Goal: Transaction & Acquisition: Book appointment/travel/reservation

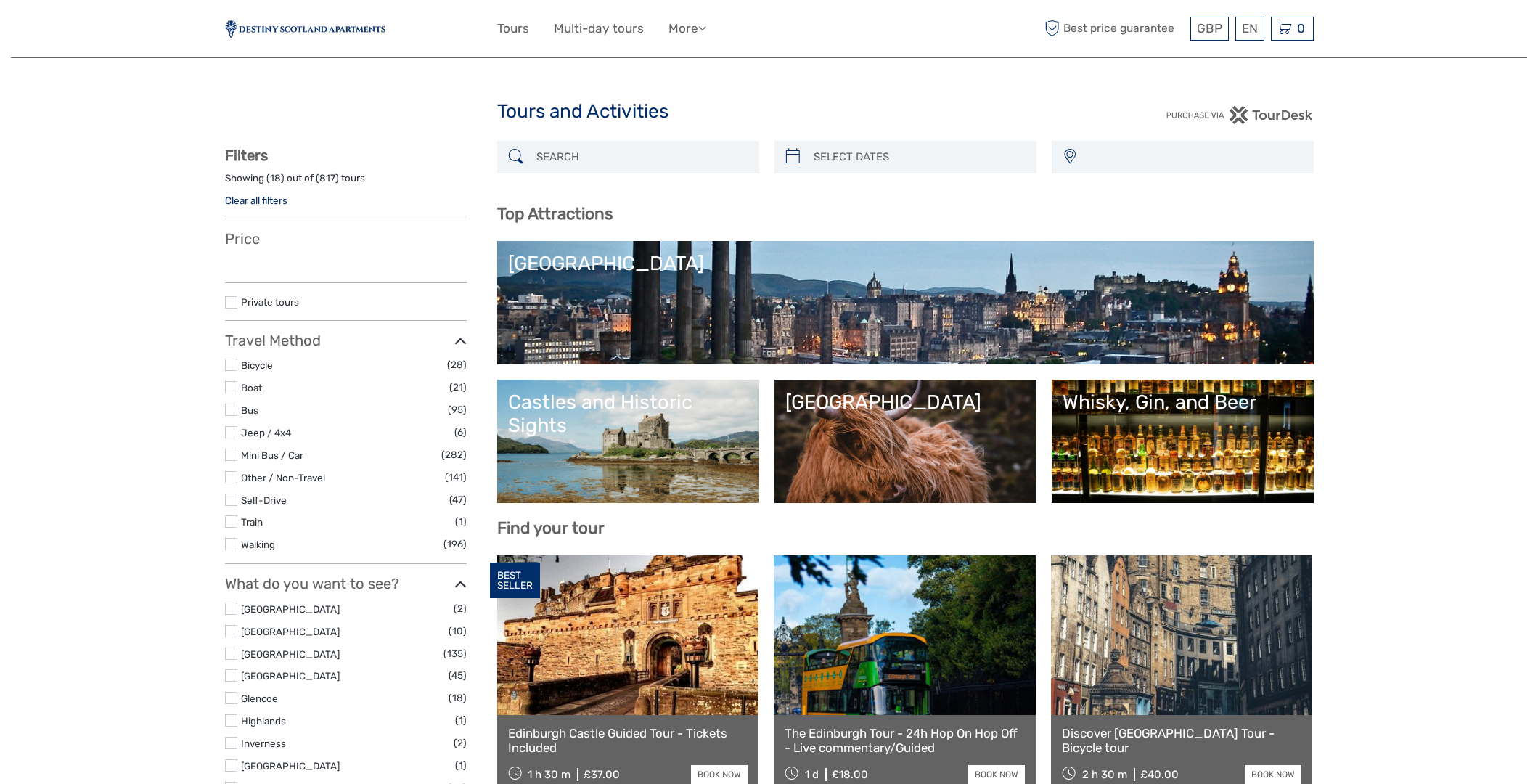
select select
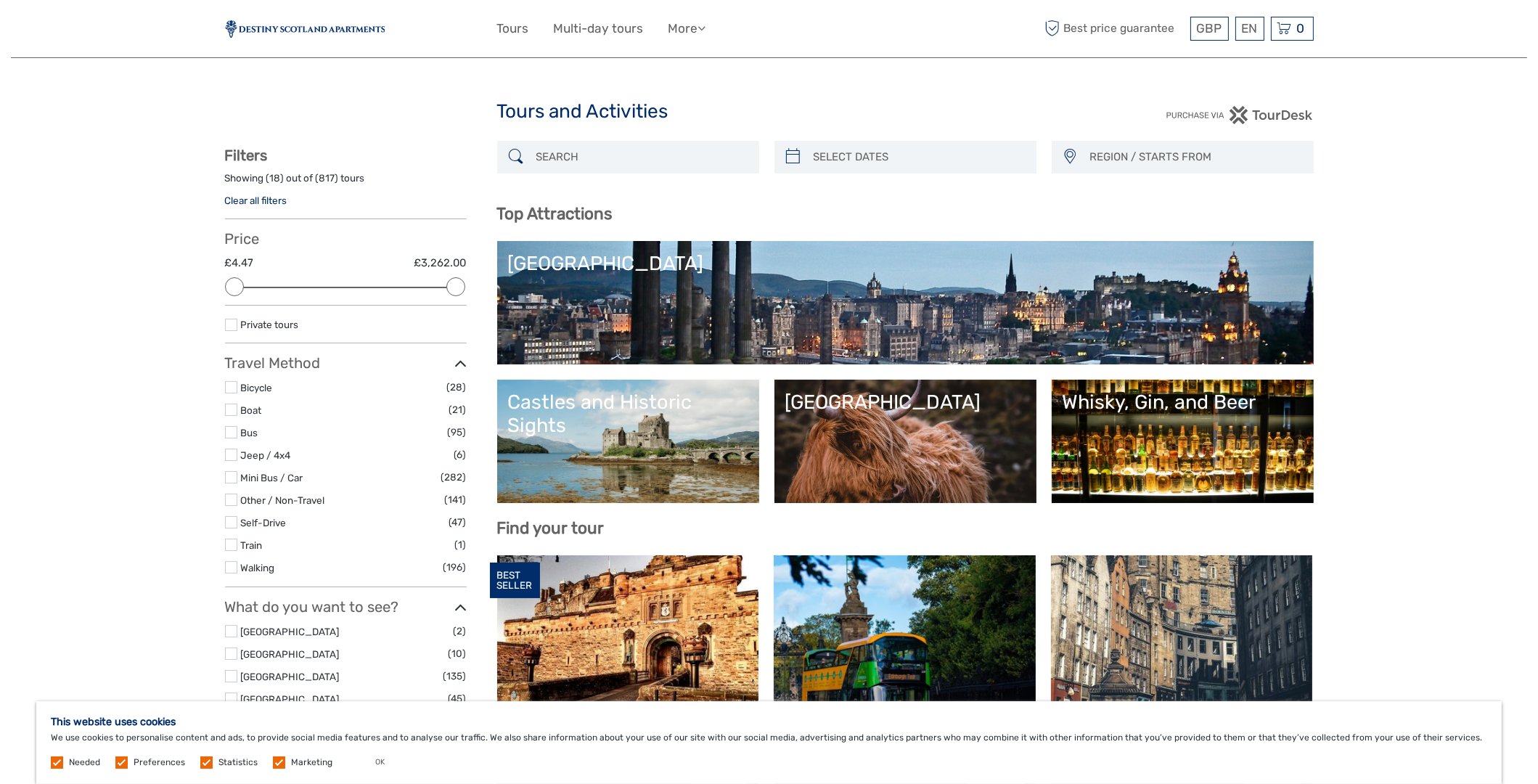
click at [1139, 442] on link "Whisky, Gin, and Beer" at bounding box center [1182, 441] width 240 height 101
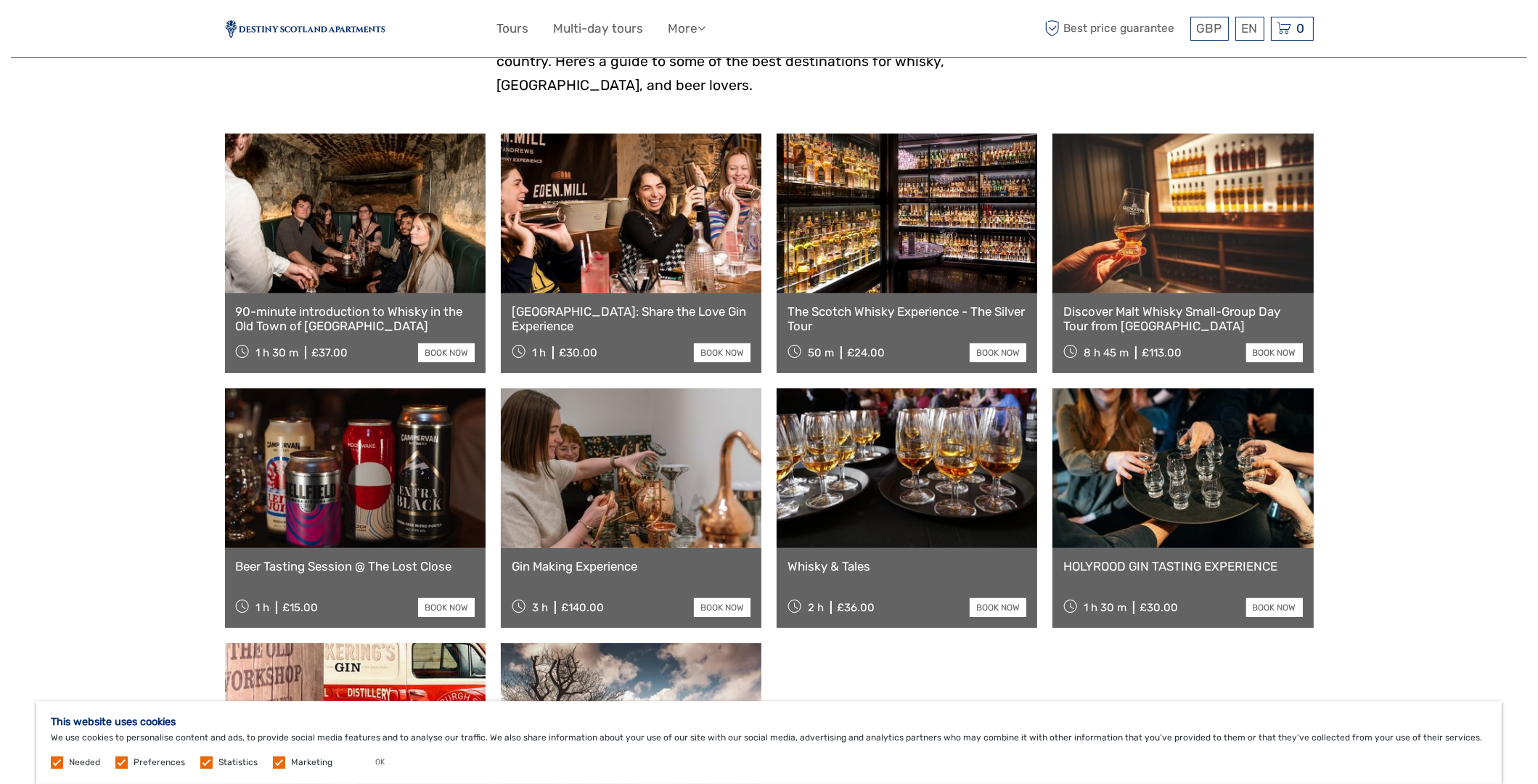
scroll to position [435, 0]
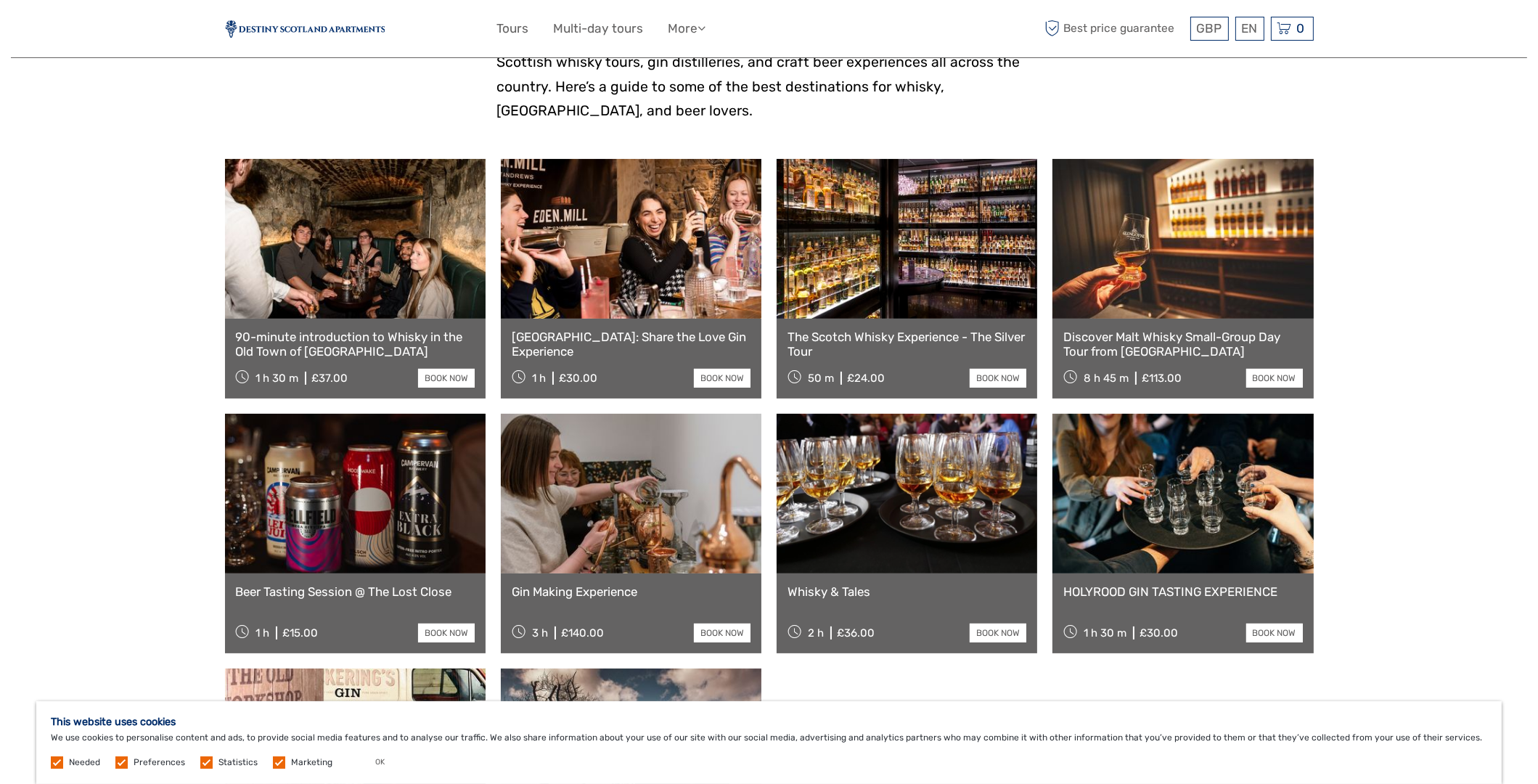
click at [1161, 249] on link at bounding box center [1182, 239] width 261 height 160
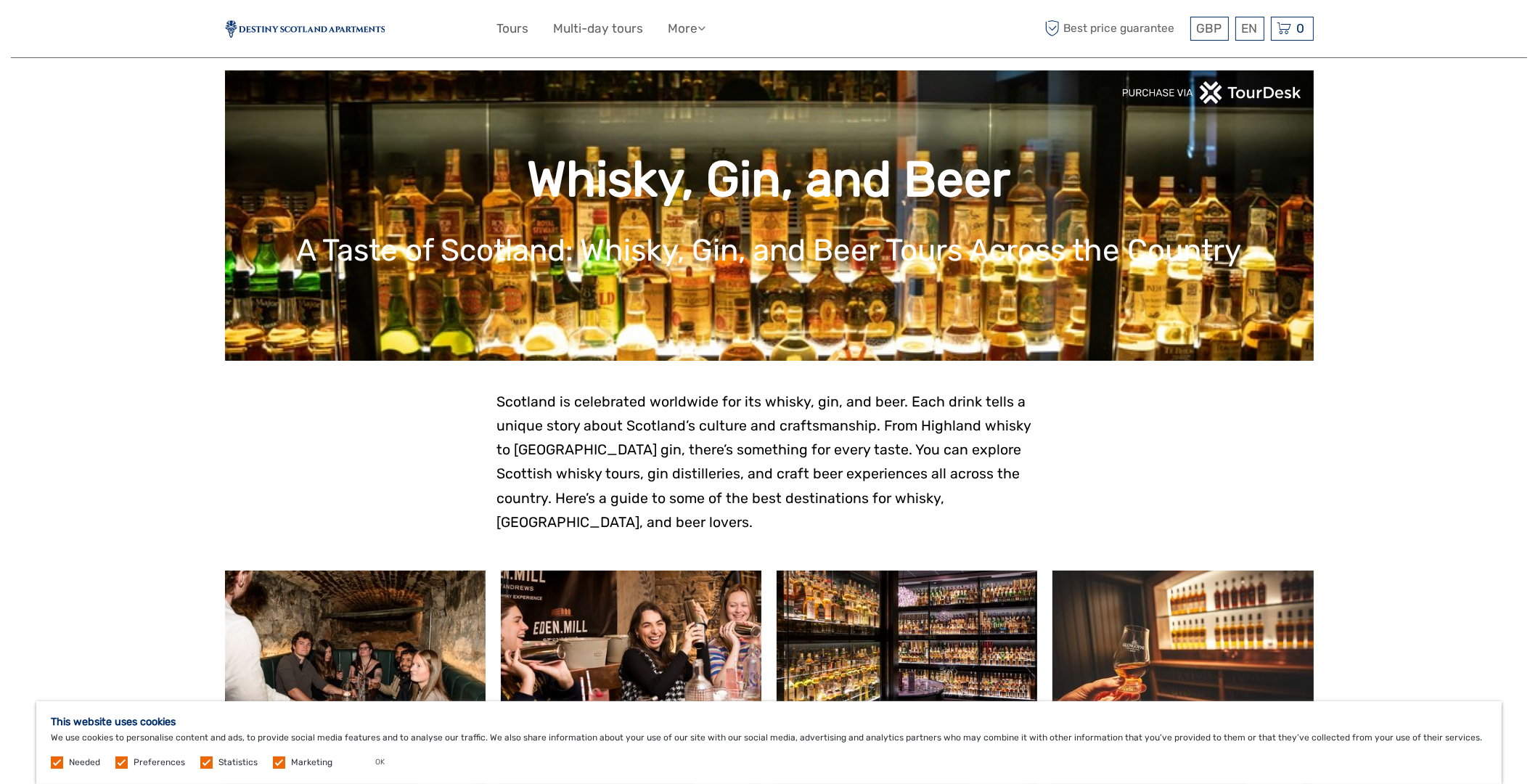
scroll to position [0, 0]
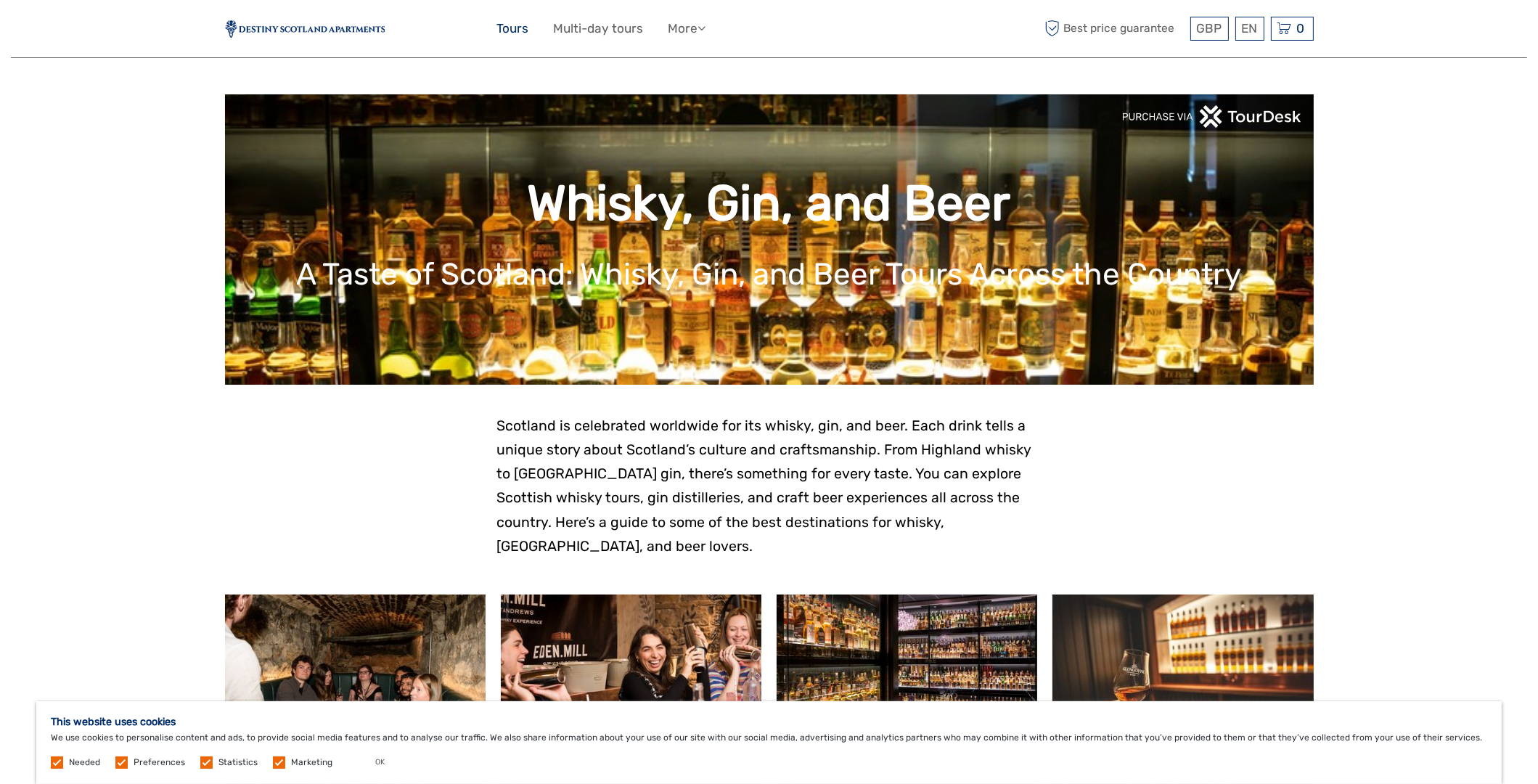
click at [519, 34] on link "Tours" at bounding box center [513, 28] width 32 height 21
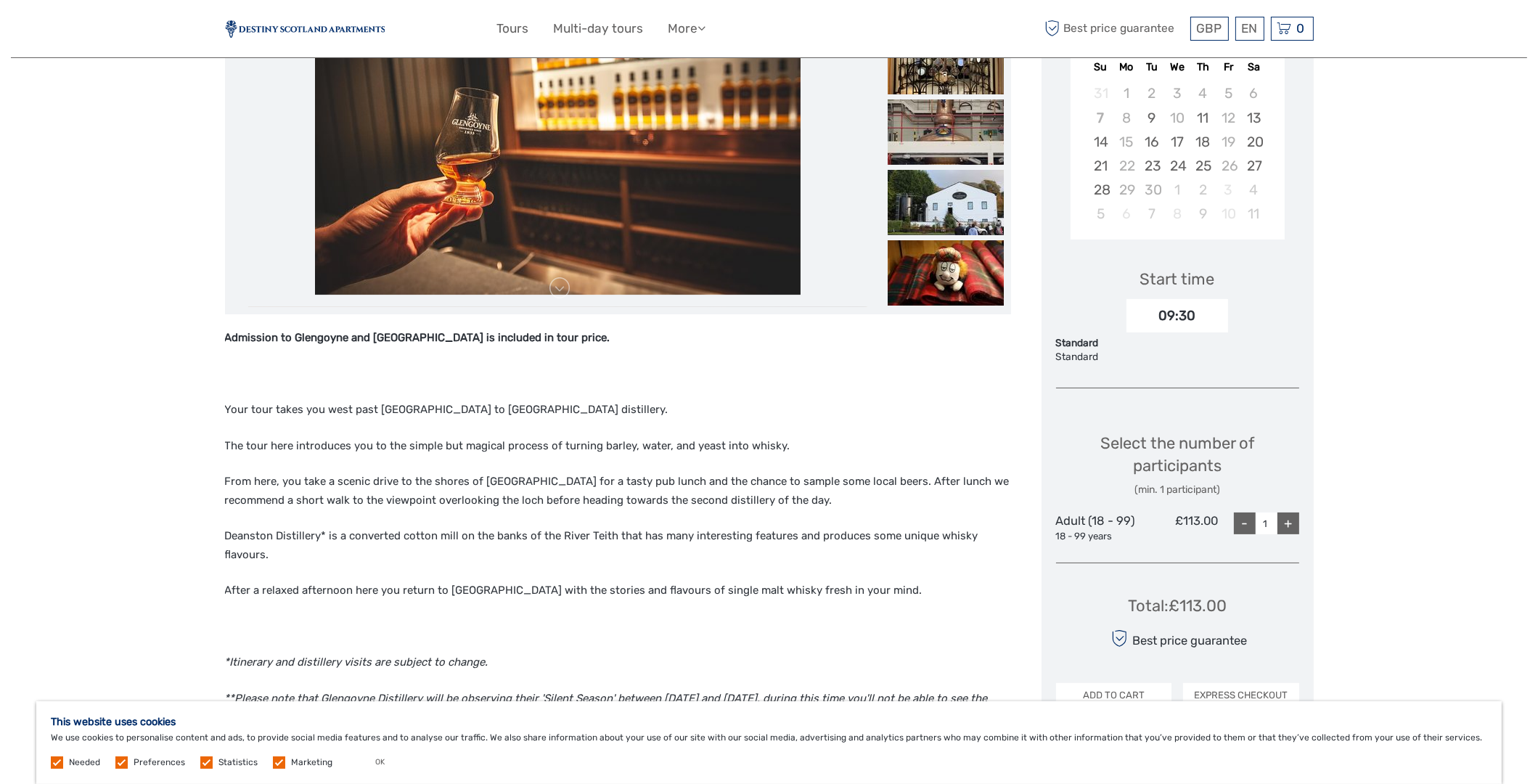
scroll to position [290, 0]
drag, startPoint x: 421, startPoint y: 332, endPoint x: 468, endPoint y: 335, distance: 47.1
click at [468, 335] on strong "Admission to Glengoyne and Deanston Distillery is included in tour price." at bounding box center [418, 337] width 386 height 13
click at [467, 394] on div "Admission to Glengoyne and Deanston Distillery is included in tour price. Your …" at bounding box center [618, 722] width 787 height 788
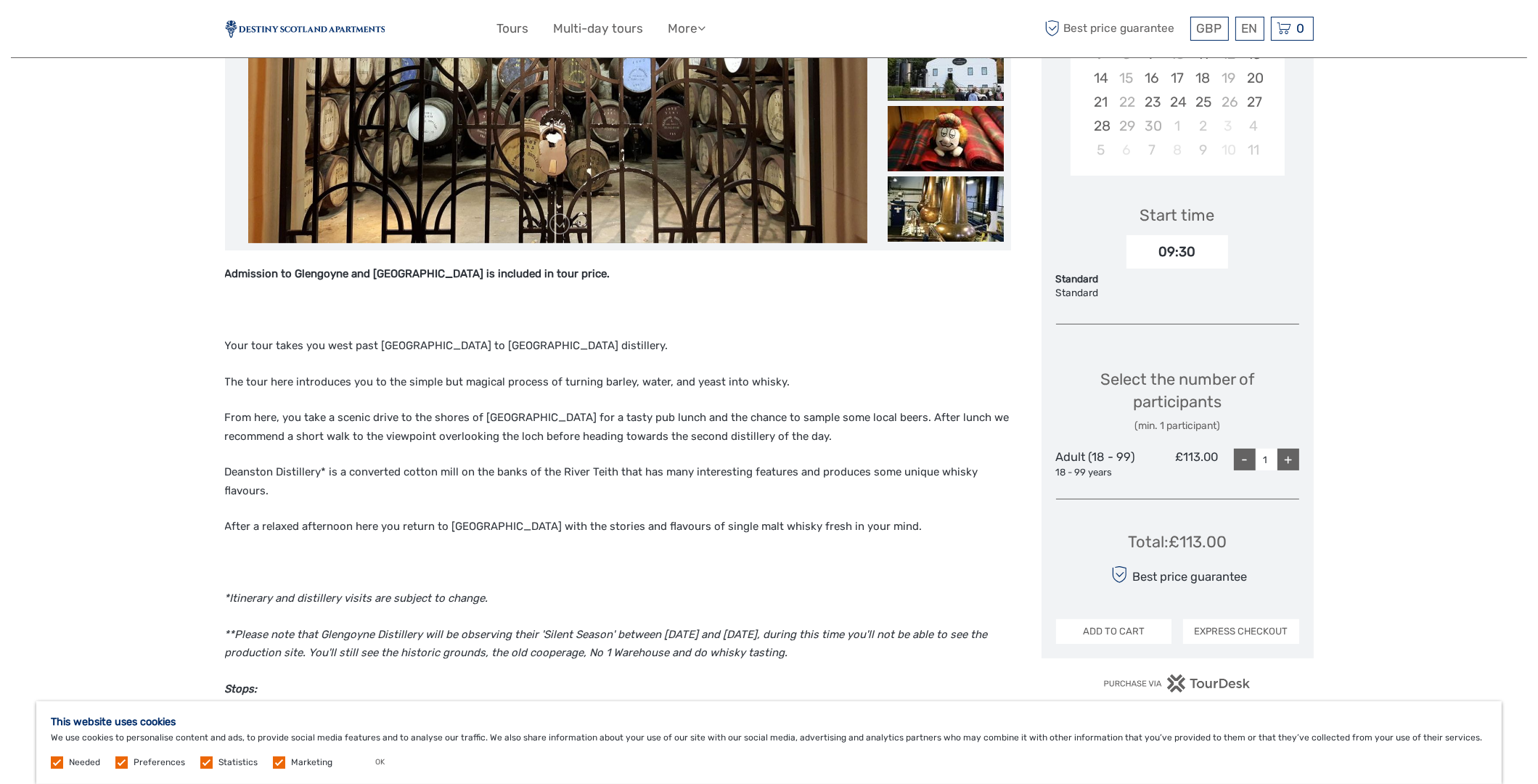
scroll to position [362, 0]
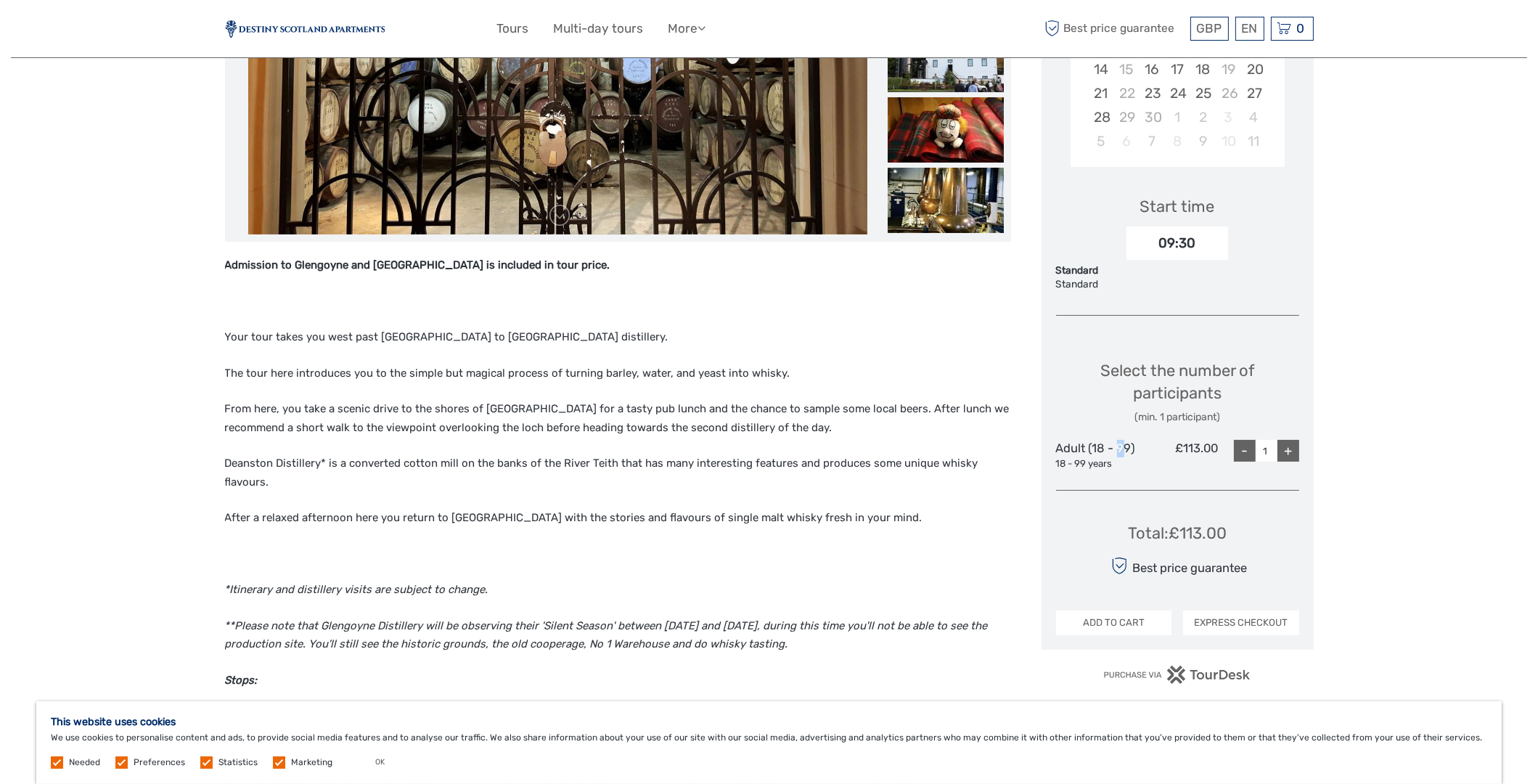
click at [1120, 445] on div "Adult (18 - 99) 18 - 99 years" at bounding box center [1096, 455] width 81 height 31
drag, startPoint x: 643, startPoint y: 449, endPoint x: 640, endPoint y: 439, distance: 10.4
click at [642, 447] on div "Admission to Glengoyne and Deanston Distillery is included in tour price. Your …" at bounding box center [618, 650] width 787 height 788
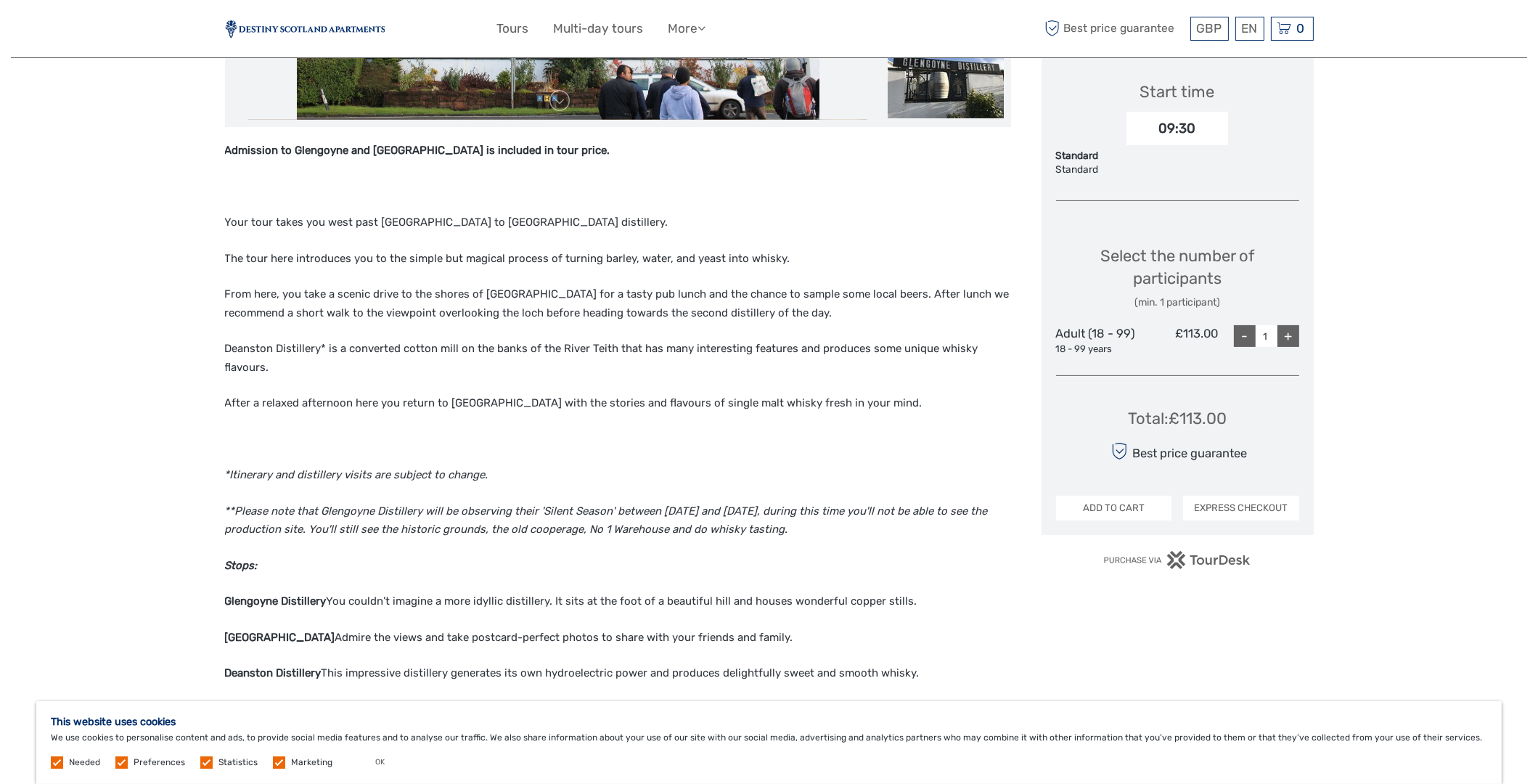
scroll to position [435, 0]
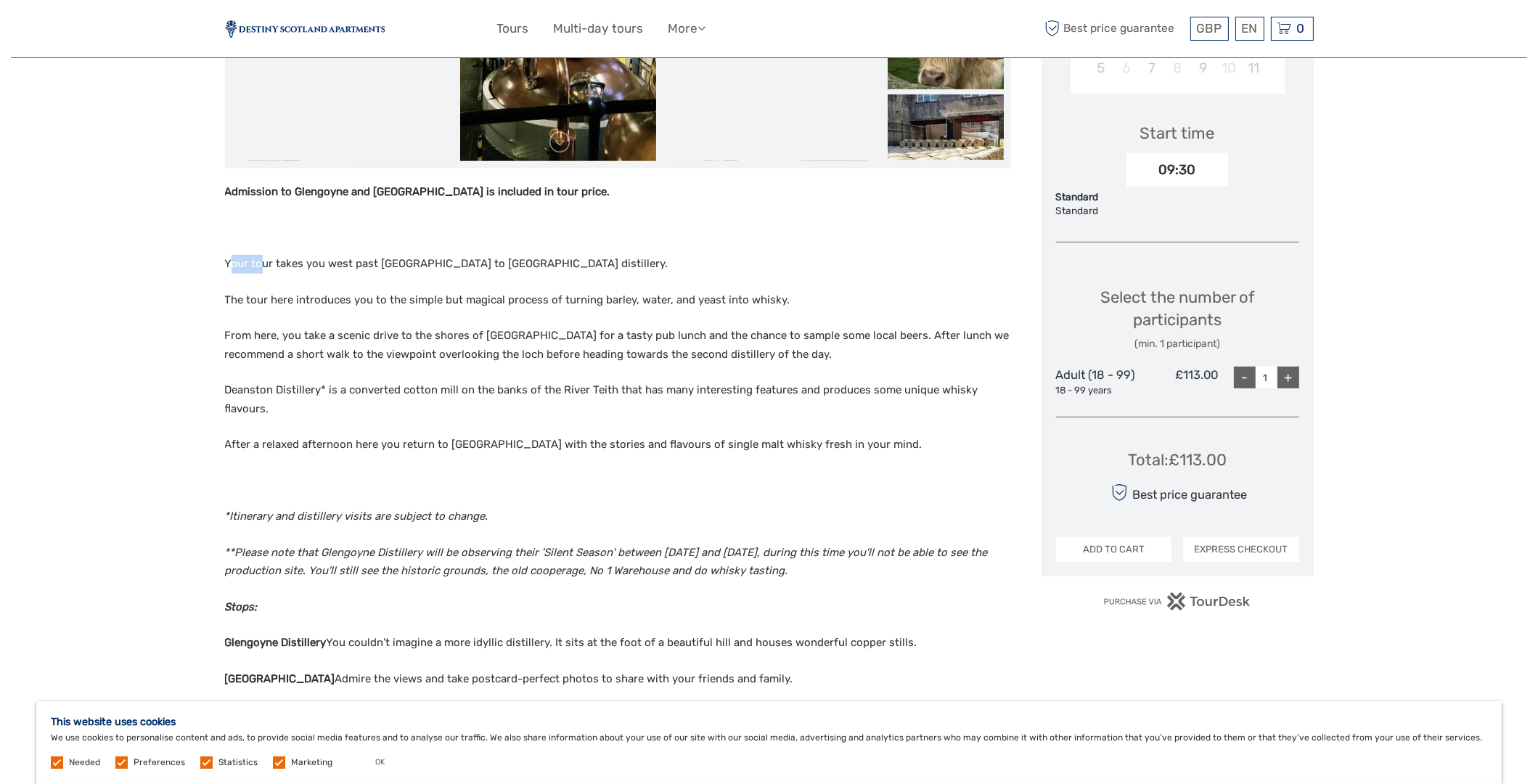
drag, startPoint x: 229, startPoint y: 259, endPoint x: 259, endPoint y: 254, distance: 30.4
click at [260, 255] on p "Your tour takes you west past Stirling to Glengoyne distillery." at bounding box center [618, 264] width 787 height 19
click at [283, 261] on p "Your tour takes you west past Stirling to Glengoyne distillery." at bounding box center [618, 264] width 787 height 19
drag, startPoint x: 306, startPoint y: 261, endPoint x: 292, endPoint y: 258, distance: 14.3
click at [292, 258] on p "Your tour takes you west past Stirling to Glengoyne distillery." at bounding box center [618, 264] width 787 height 19
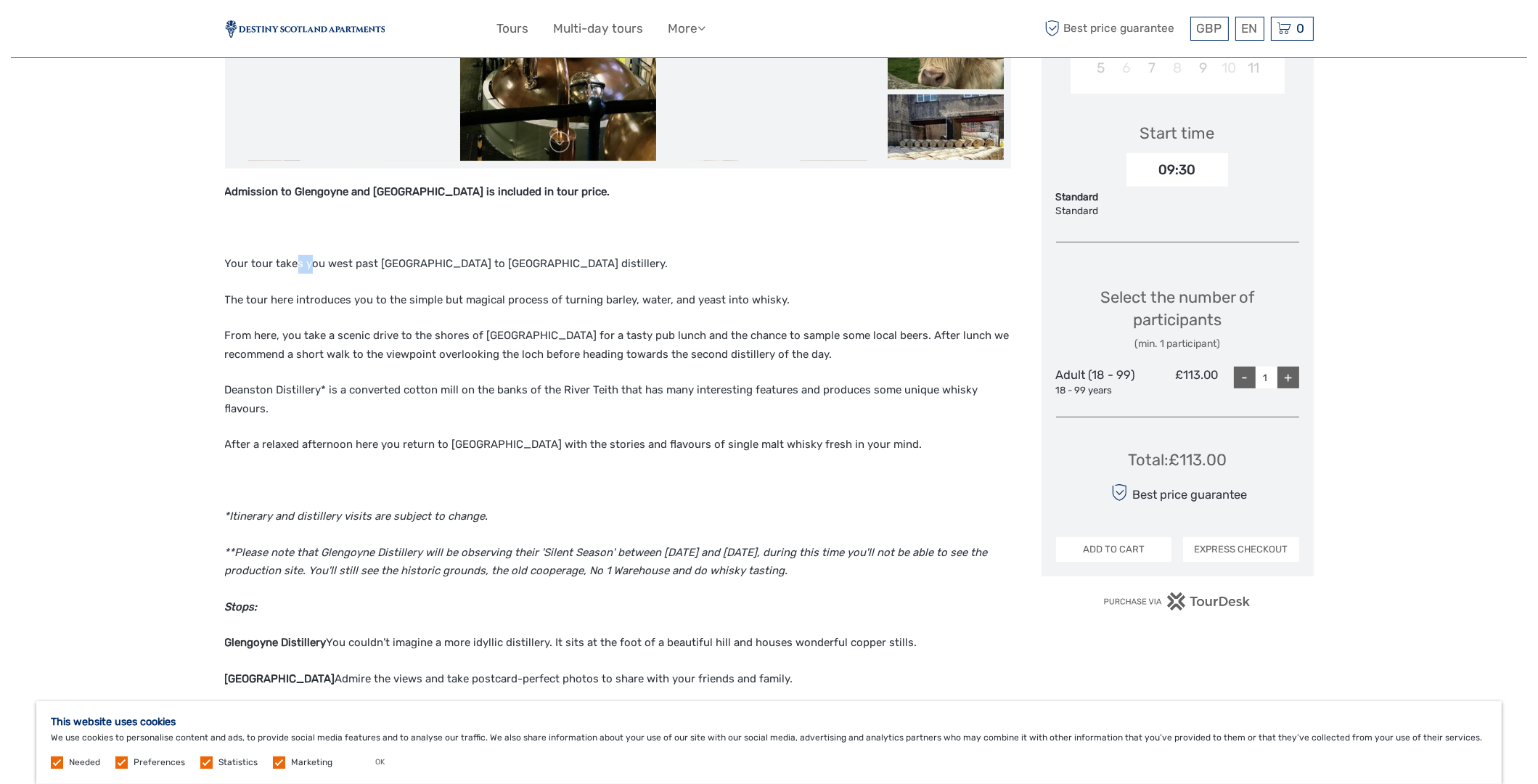
click at [309, 265] on p "Your tour takes you west past Stirling to Glengoyne distillery." at bounding box center [618, 264] width 787 height 19
drag, startPoint x: 274, startPoint y: 263, endPoint x: 310, endPoint y: 247, distance: 39.4
click at [310, 247] on div "Admission to Glengoyne and Deanston Distillery is included in tour price. Your …" at bounding box center [618, 576] width 787 height 788
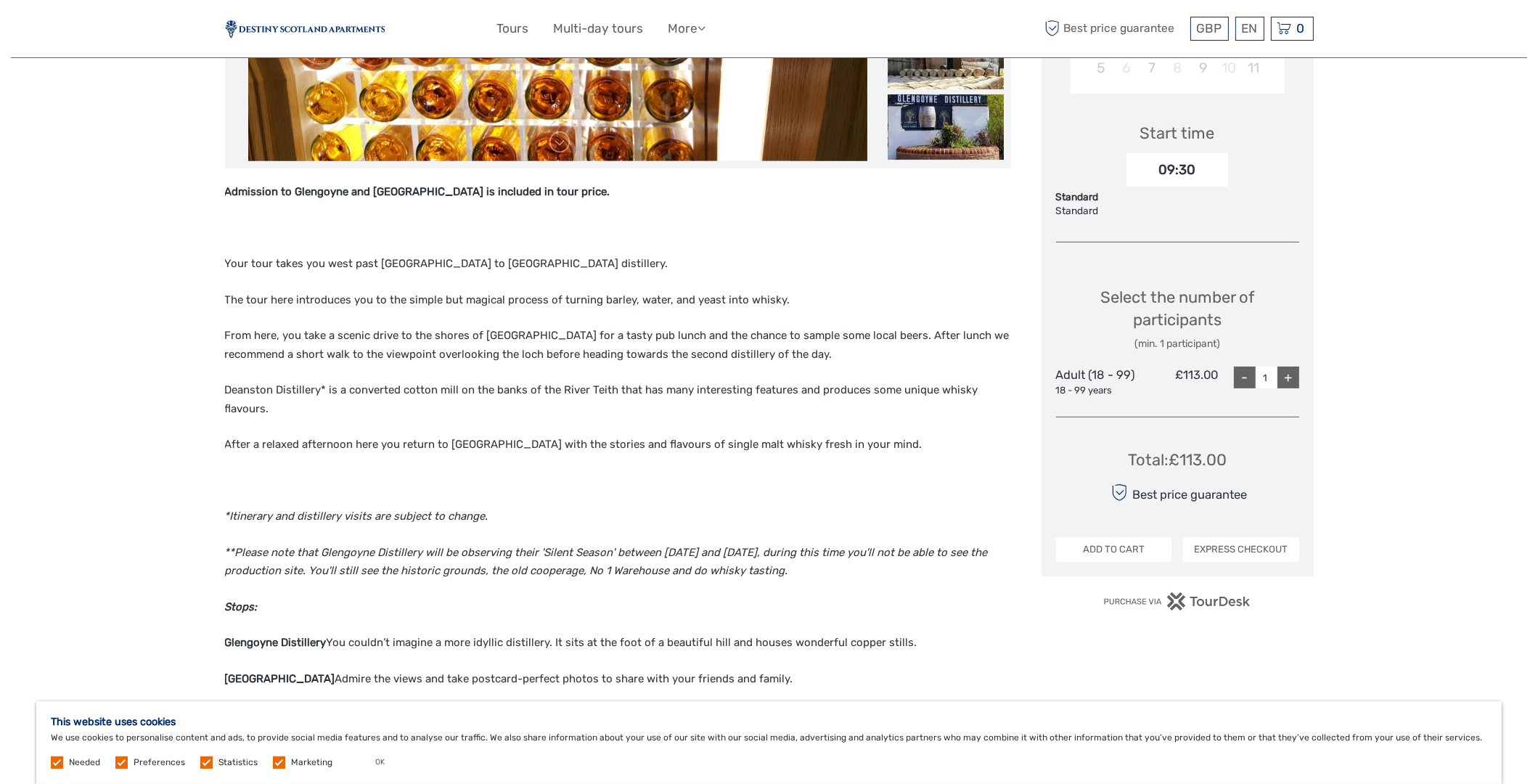
click at [332, 267] on p "Your tour takes you west past Stirling to Glengoyne distillery." at bounding box center [618, 264] width 787 height 19
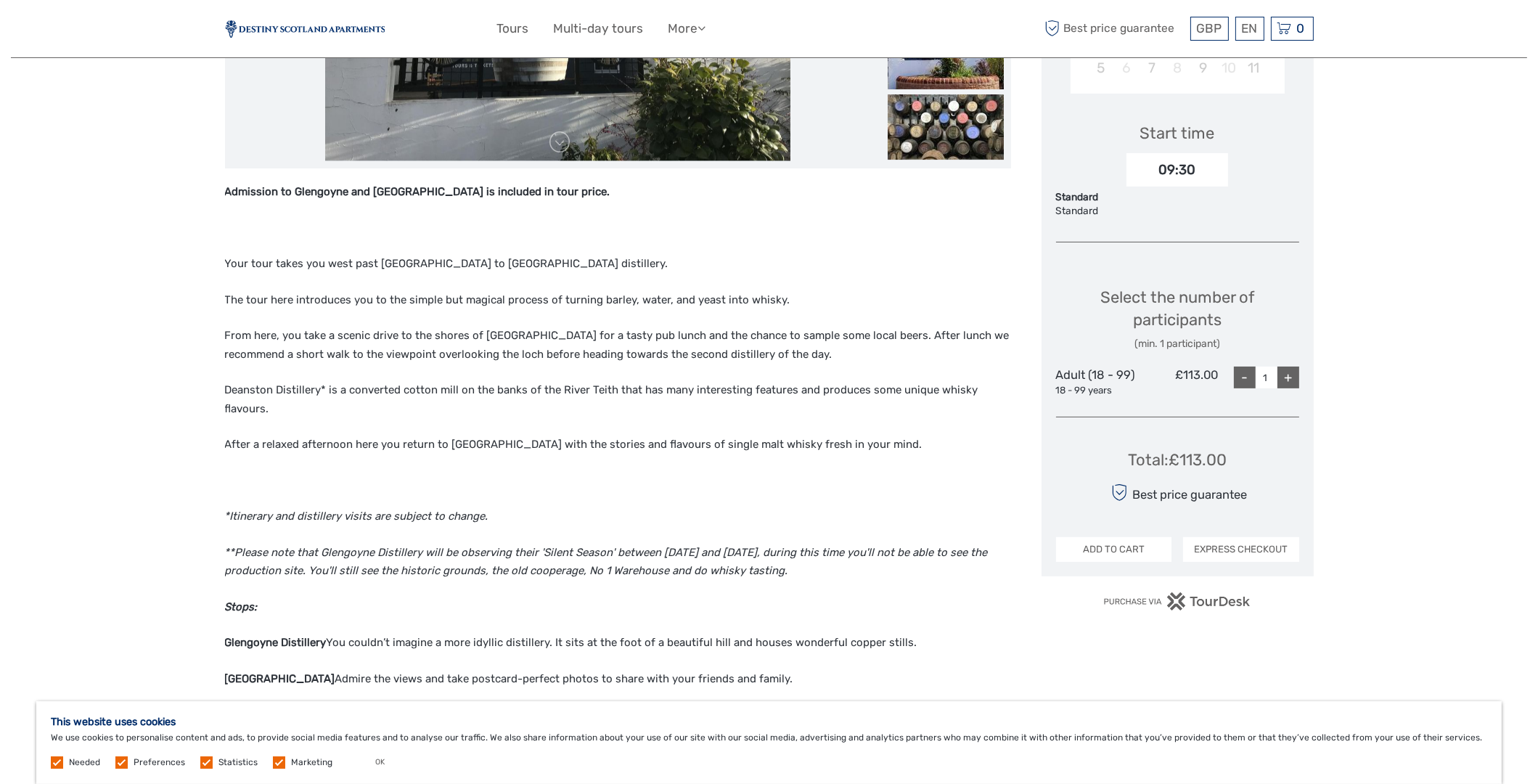
click at [379, 262] on p "Your tour takes you west past Stirling to Glengoyne distillery." at bounding box center [618, 264] width 787 height 19
drag, startPoint x: 392, startPoint y: 260, endPoint x: 405, endPoint y: 258, distance: 13.2
click at [397, 259] on p "Your tour takes you west past Stirling to Glengoyne distillery." at bounding box center [618, 264] width 787 height 19
click at [414, 261] on p "Your tour takes you west past Stirling to Glengoyne distillery." at bounding box center [618, 264] width 787 height 19
click at [403, 261] on p "Your tour takes you west past Stirling to Glengoyne distillery." at bounding box center [618, 264] width 787 height 19
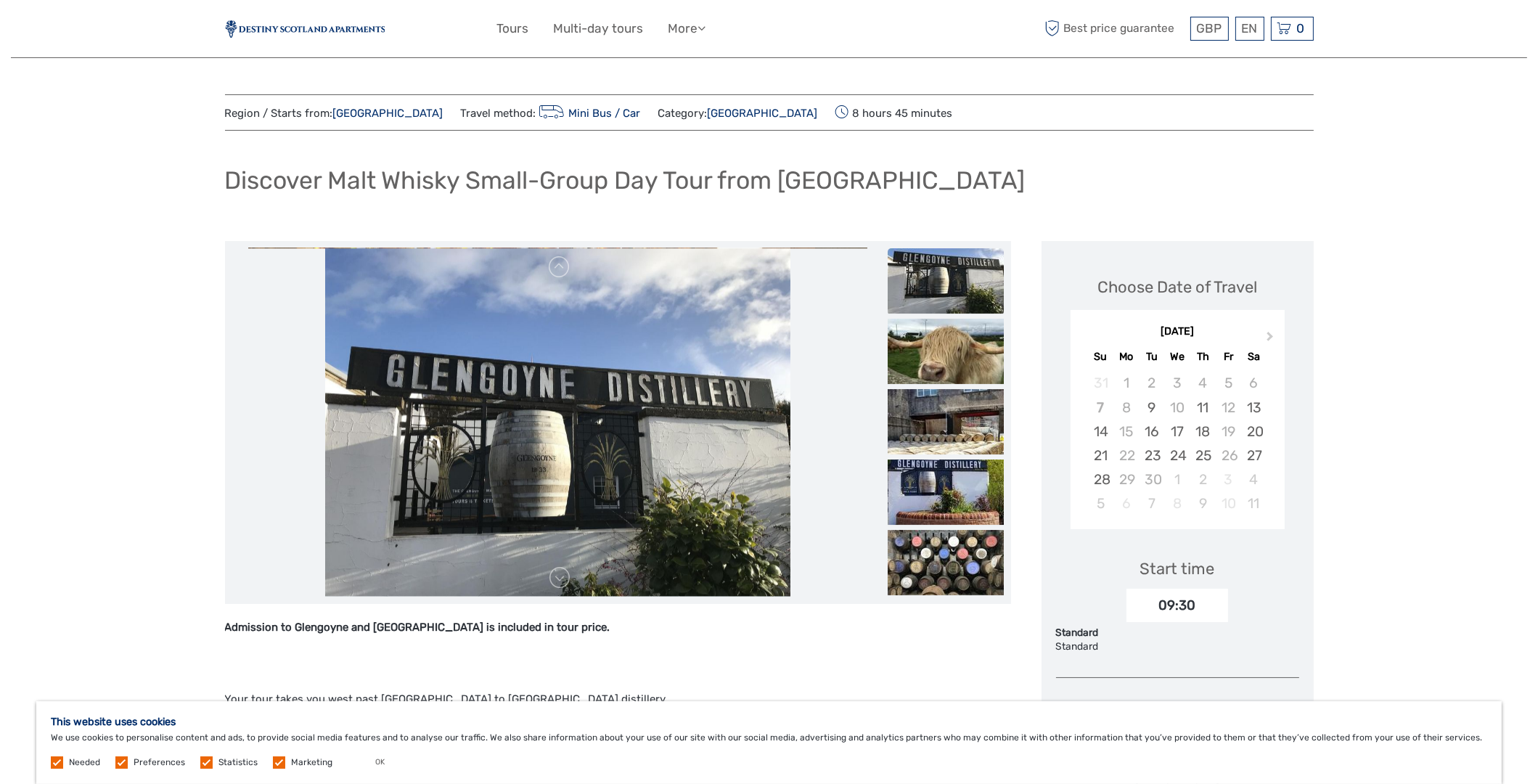
scroll to position [0, 0]
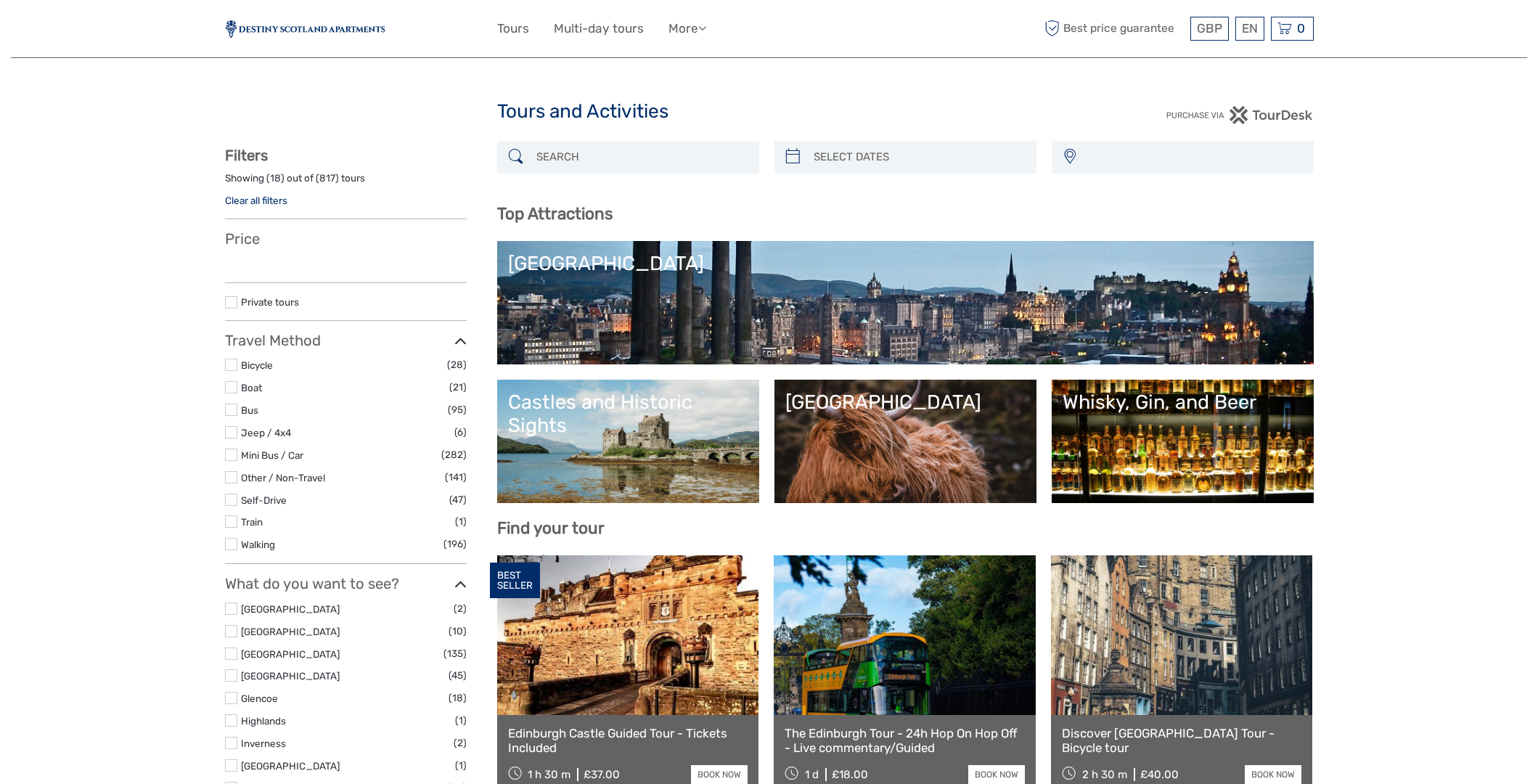
select select
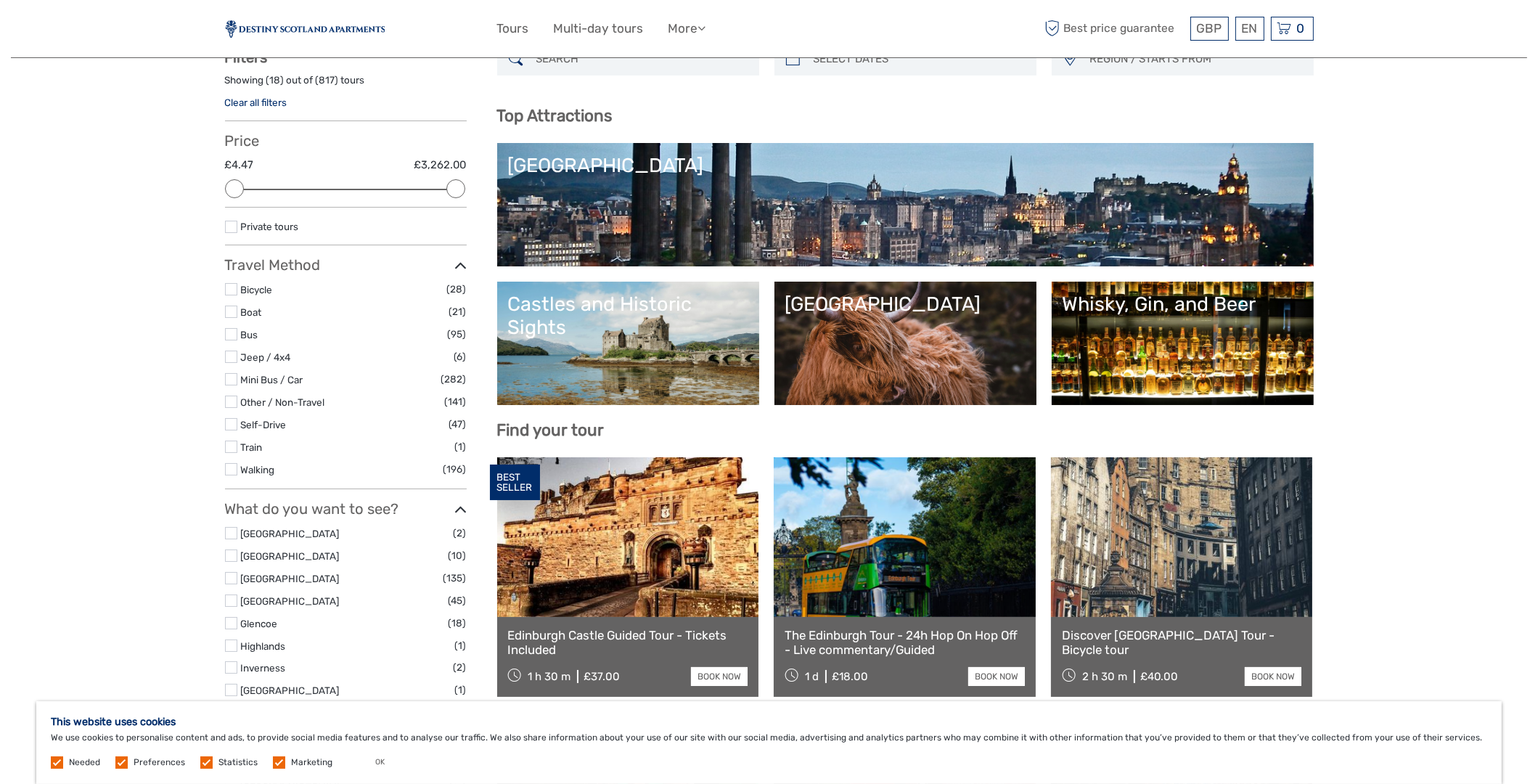
scroll to position [145, 0]
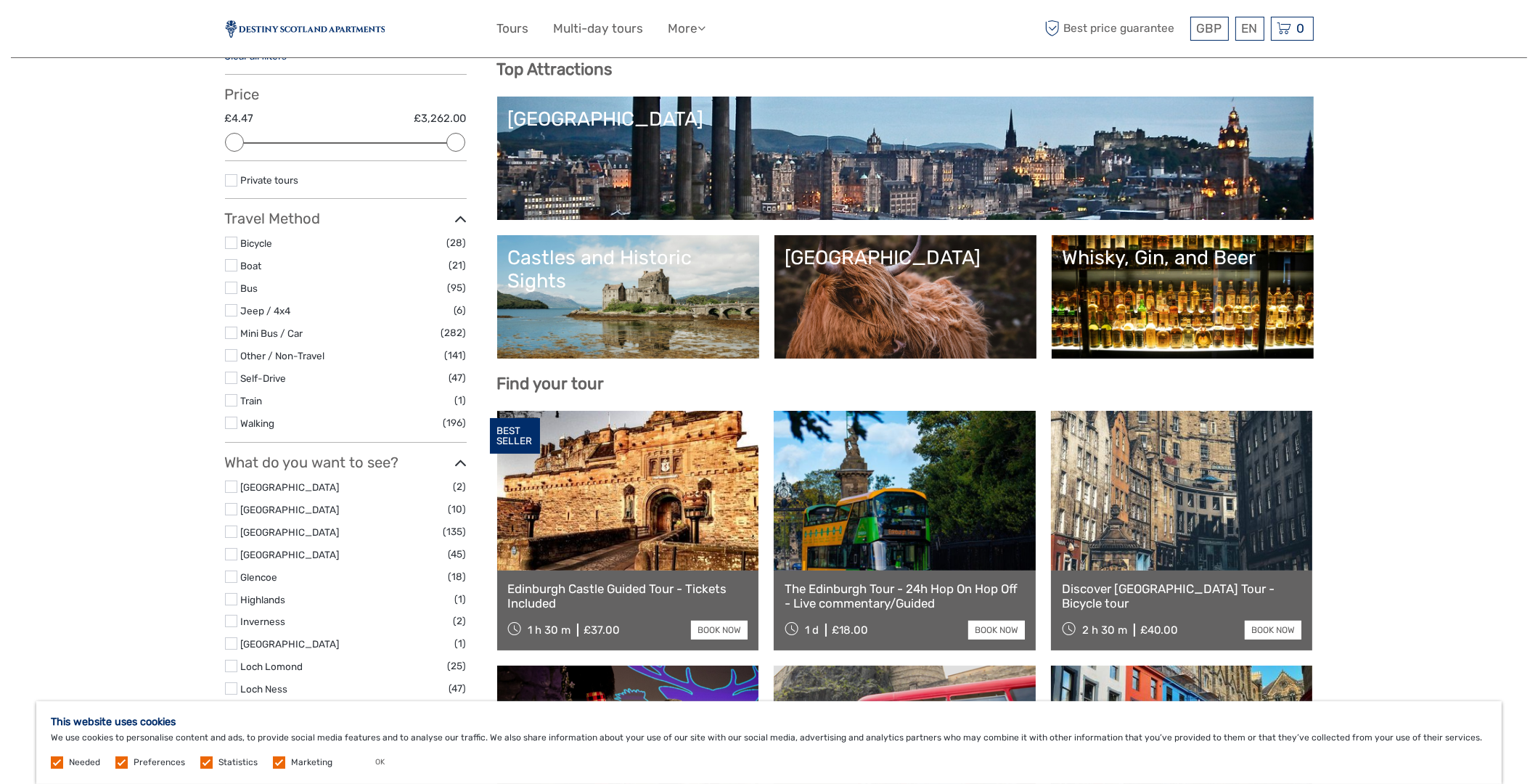
click at [870, 312] on link "[GEOGRAPHIC_DATA]" at bounding box center [906, 296] width 240 height 101
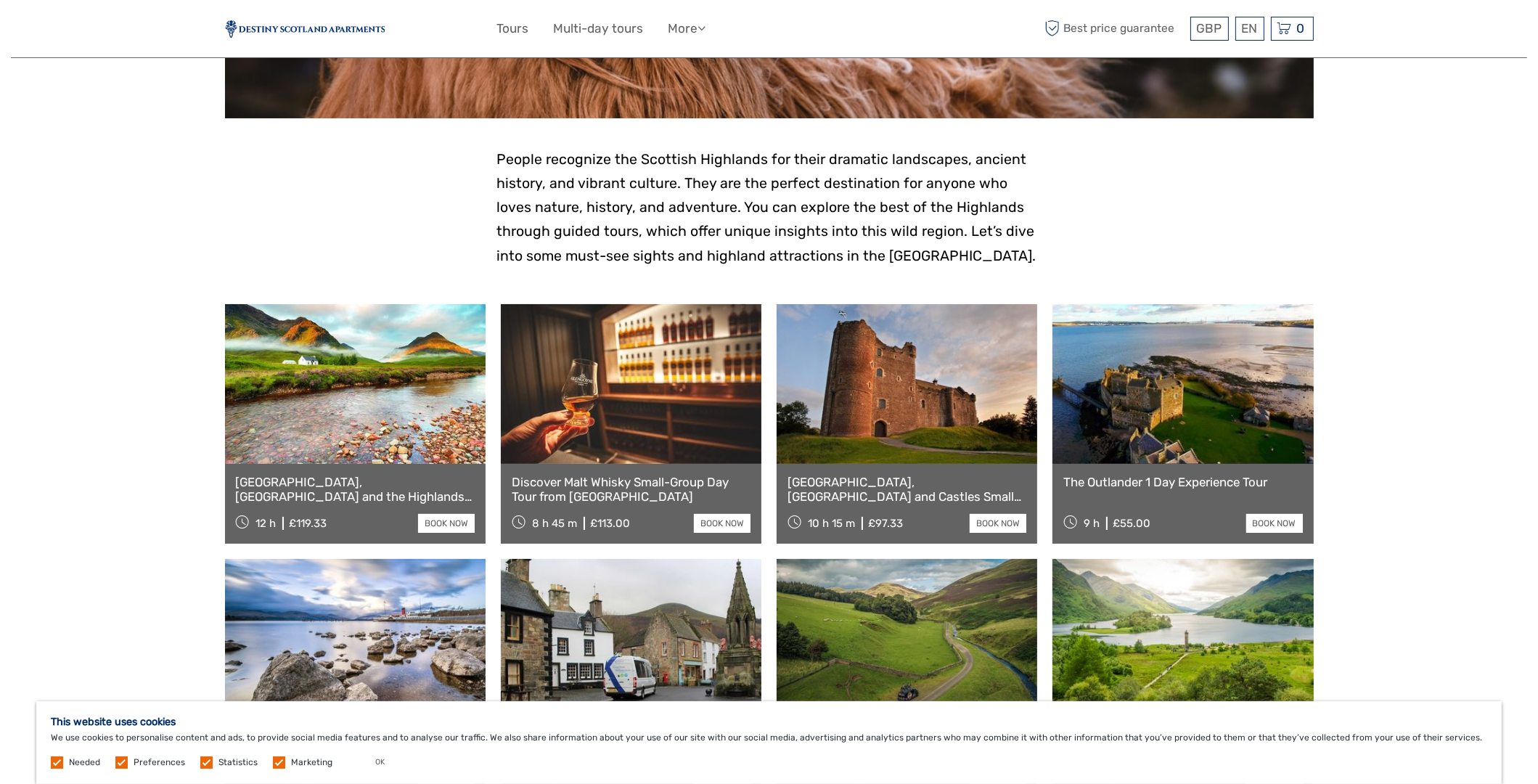
scroll to position [362, 0]
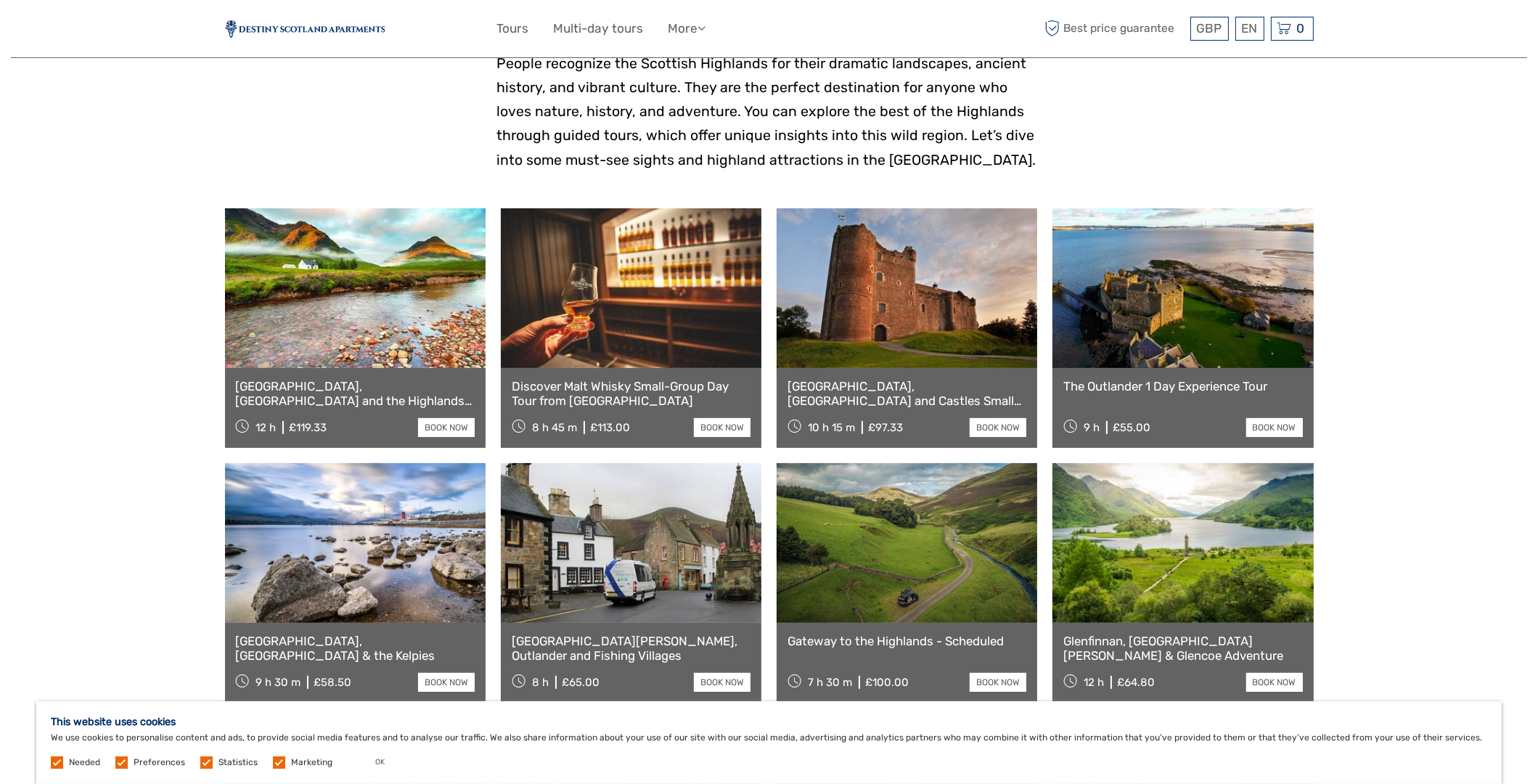
click at [344, 326] on link at bounding box center [355, 288] width 261 height 160
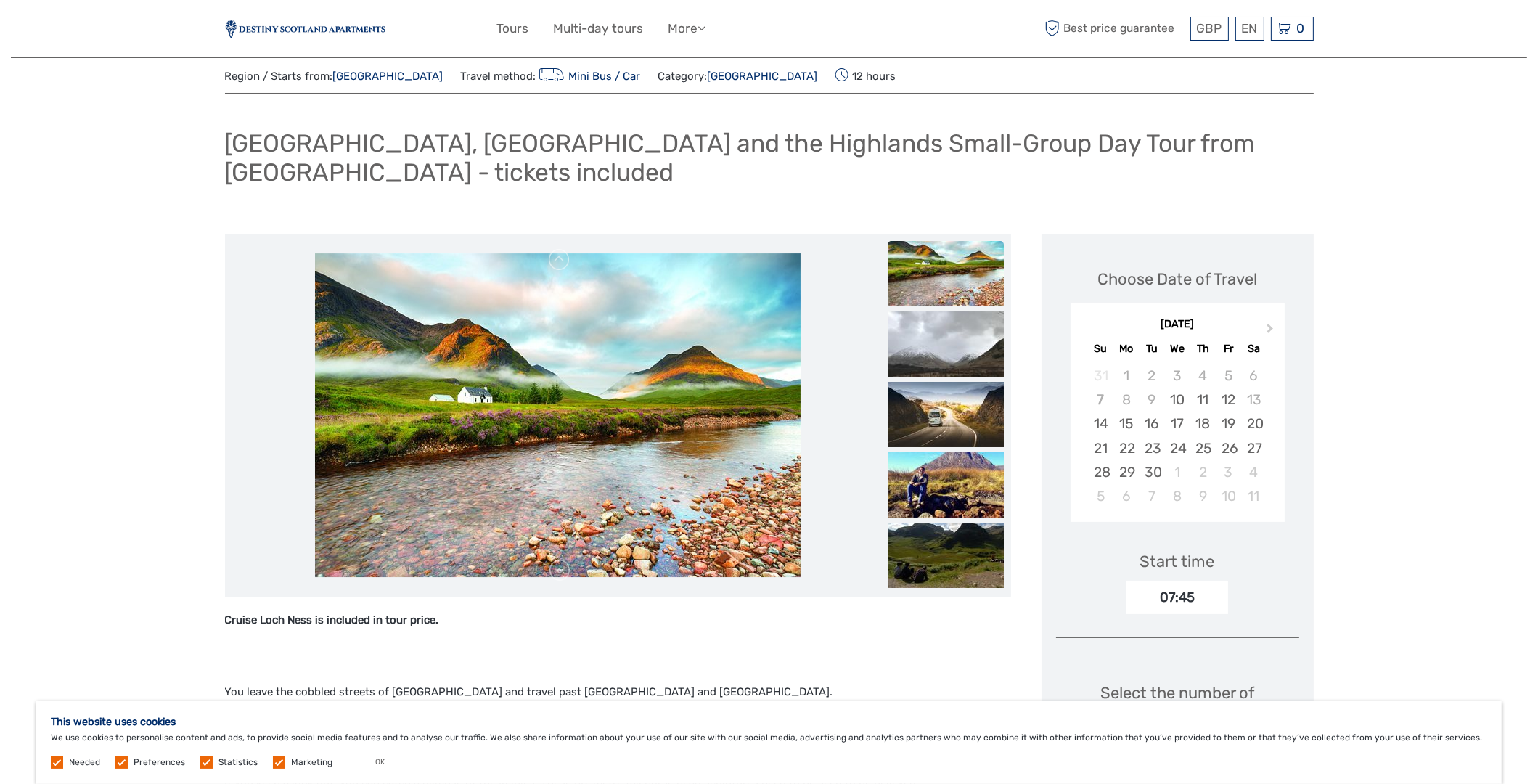
scroll to position [72, 0]
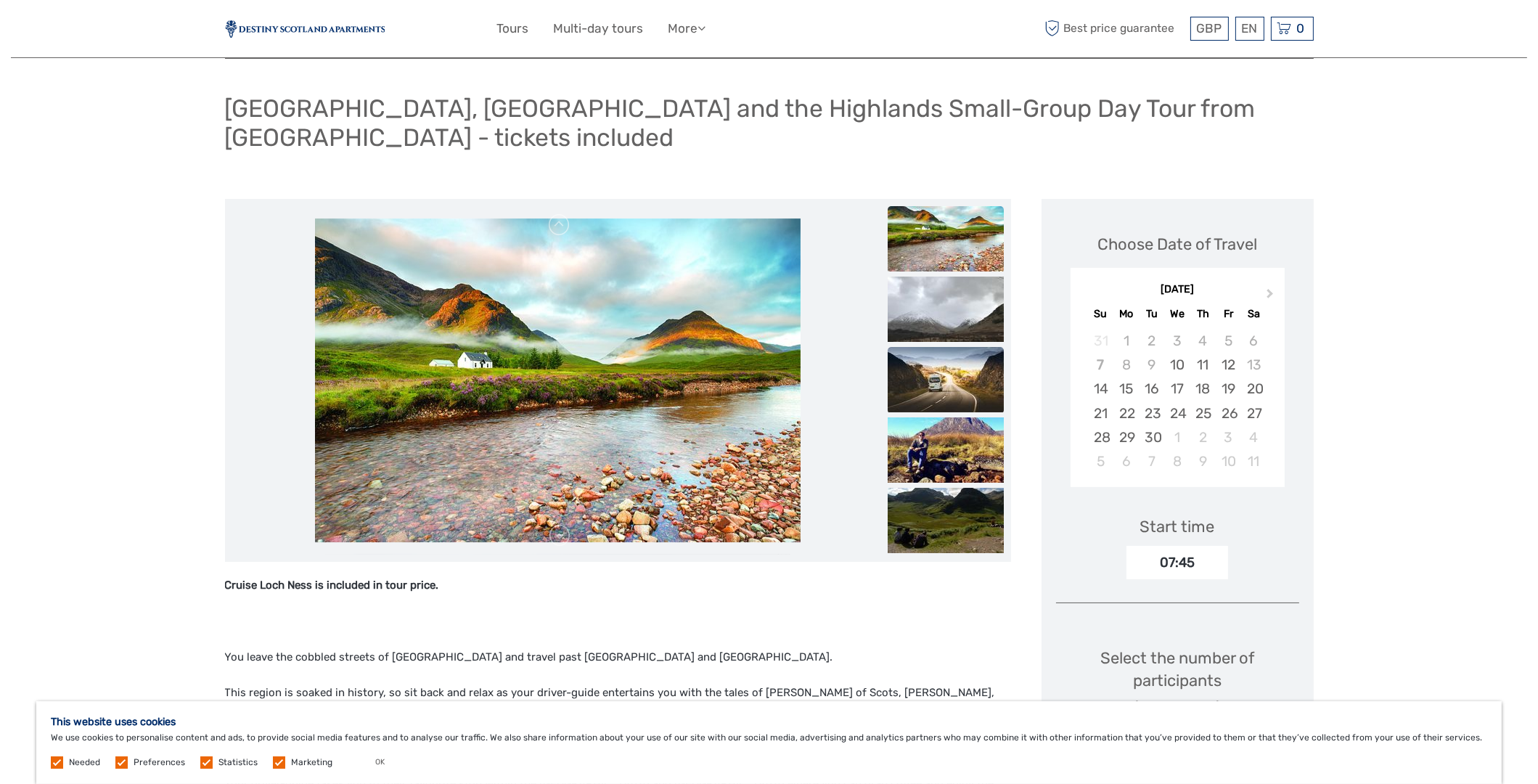
click at [911, 347] on img at bounding box center [946, 379] width 116 height 65
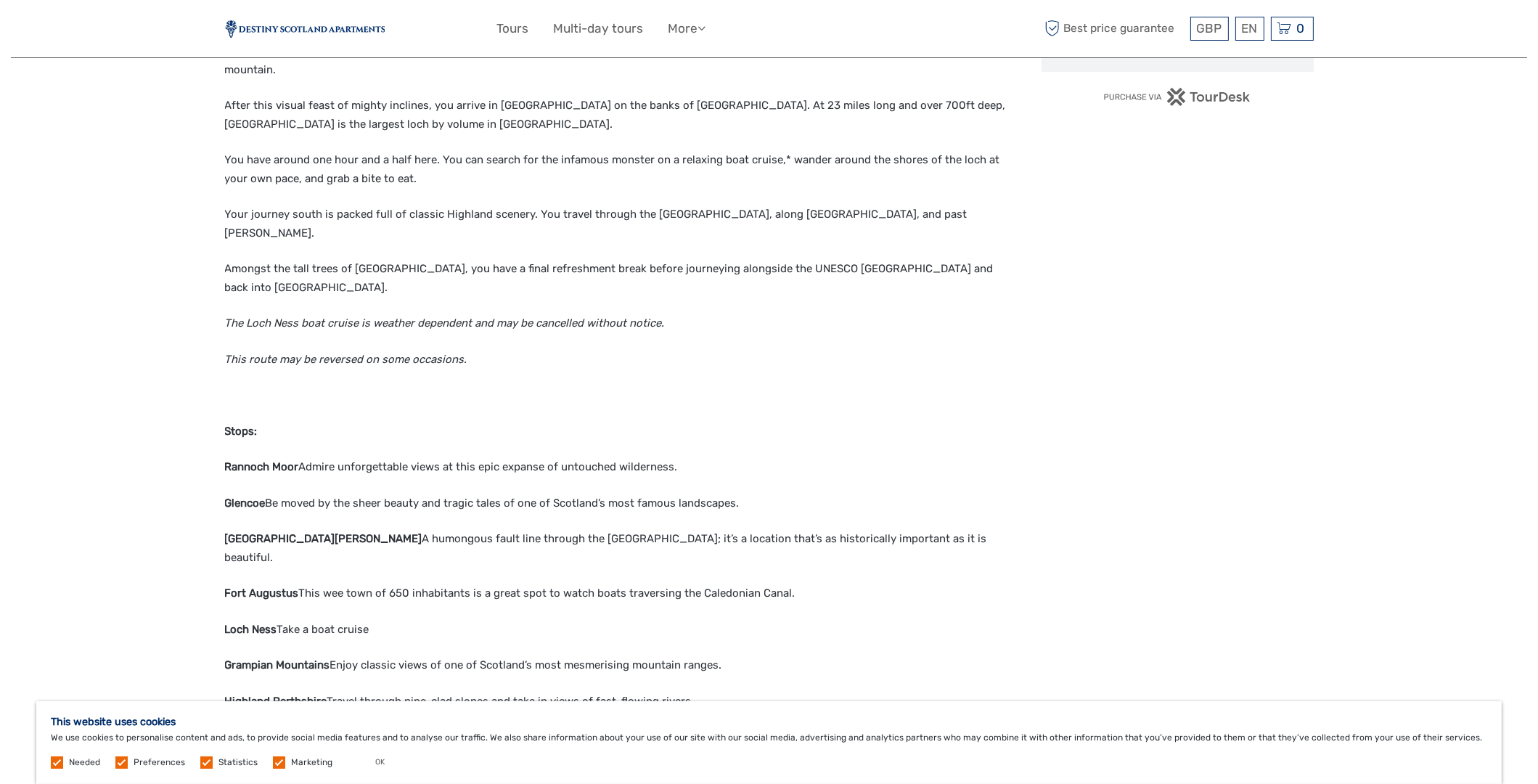
scroll to position [1016, 0]
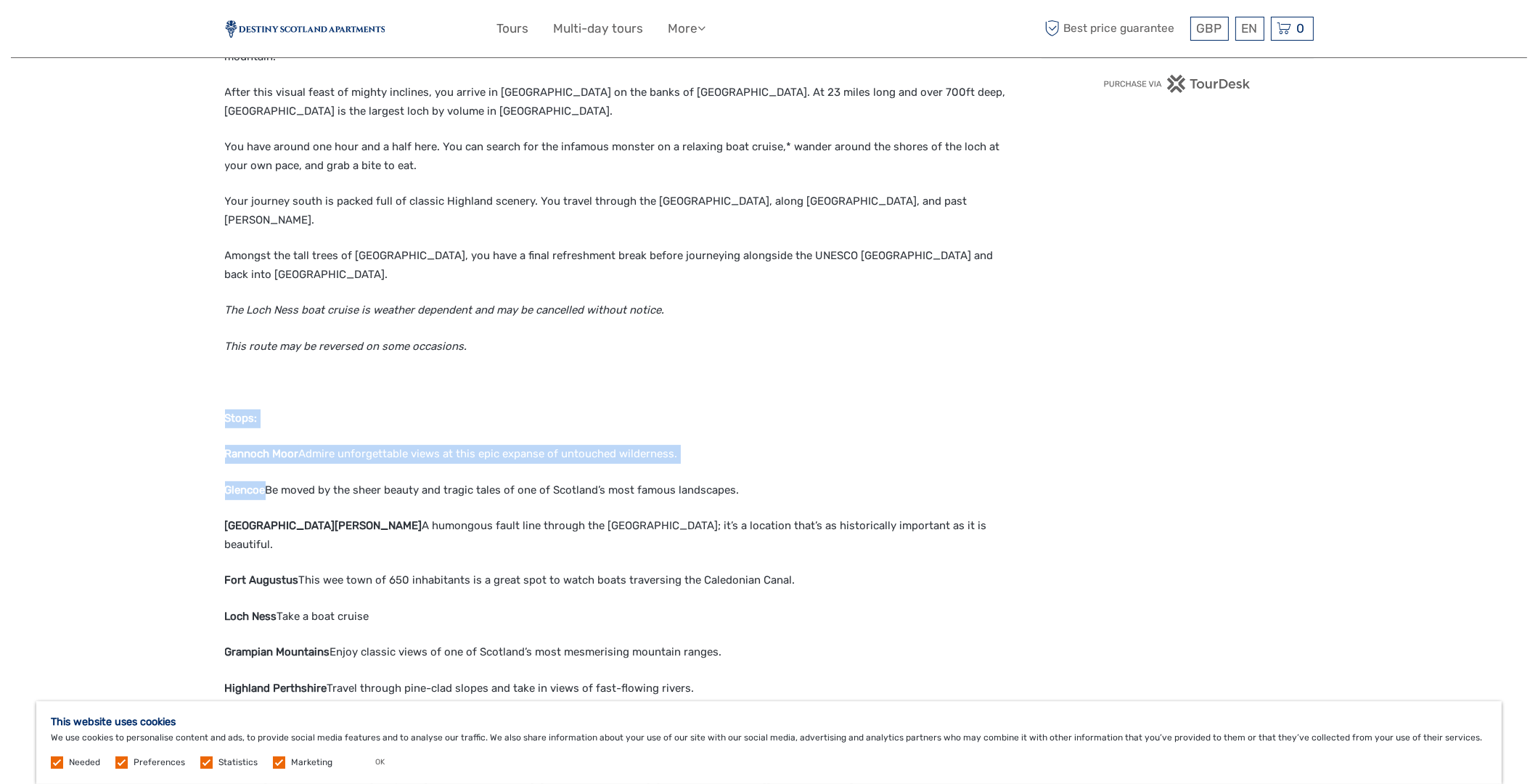
drag, startPoint x: 225, startPoint y: 325, endPoint x: 265, endPoint y: 401, distance: 85.9
click at [265, 401] on div "Cruise Loch Ness is included in tour price. You leave the cobbled streets of [G…" at bounding box center [618, 270] width 787 height 1276
click at [308, 607] on p "Loch Ness Take a boat cruise" at bounding box center [618, 617] width 787 height 19
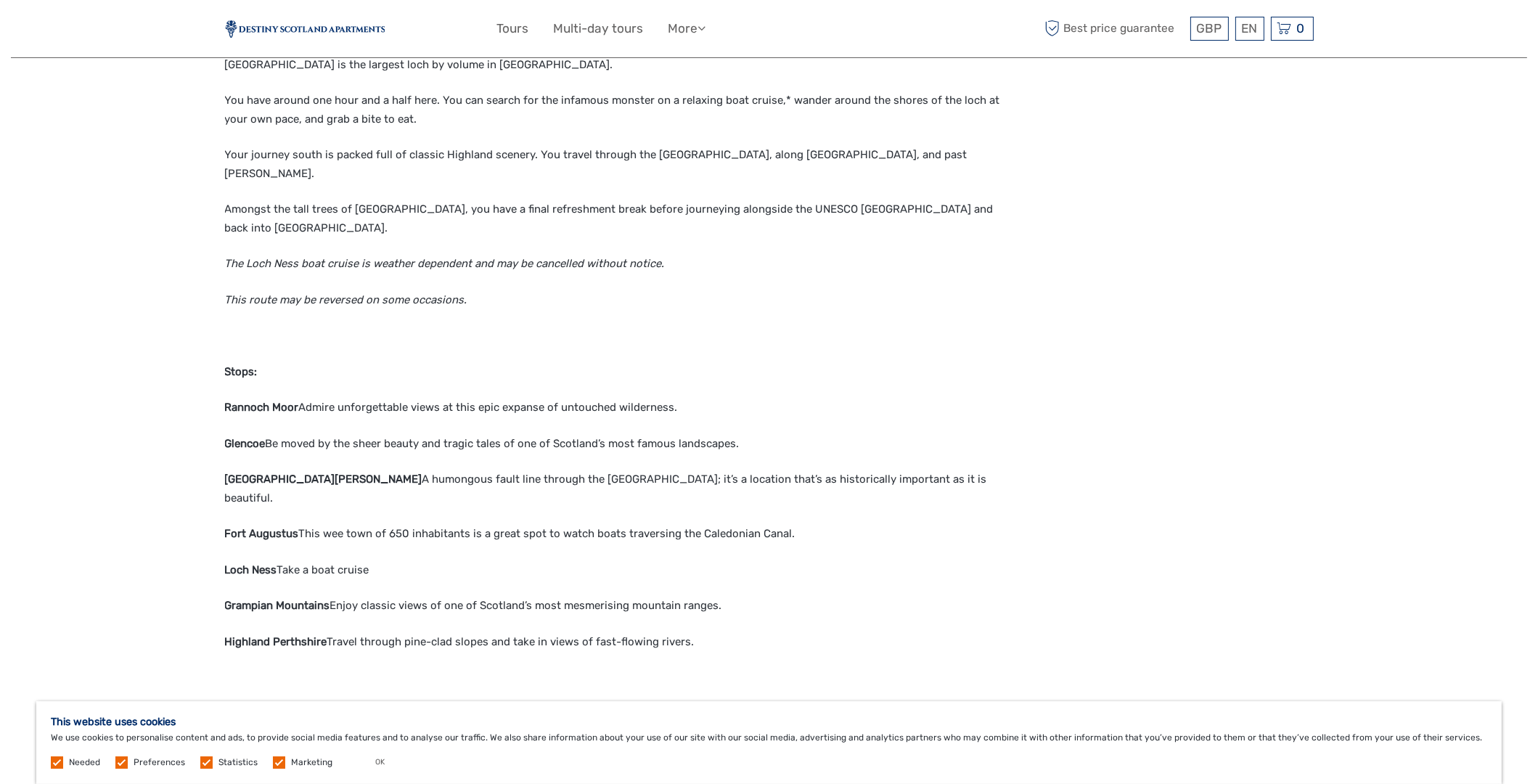
scroll to position [1088, 0]
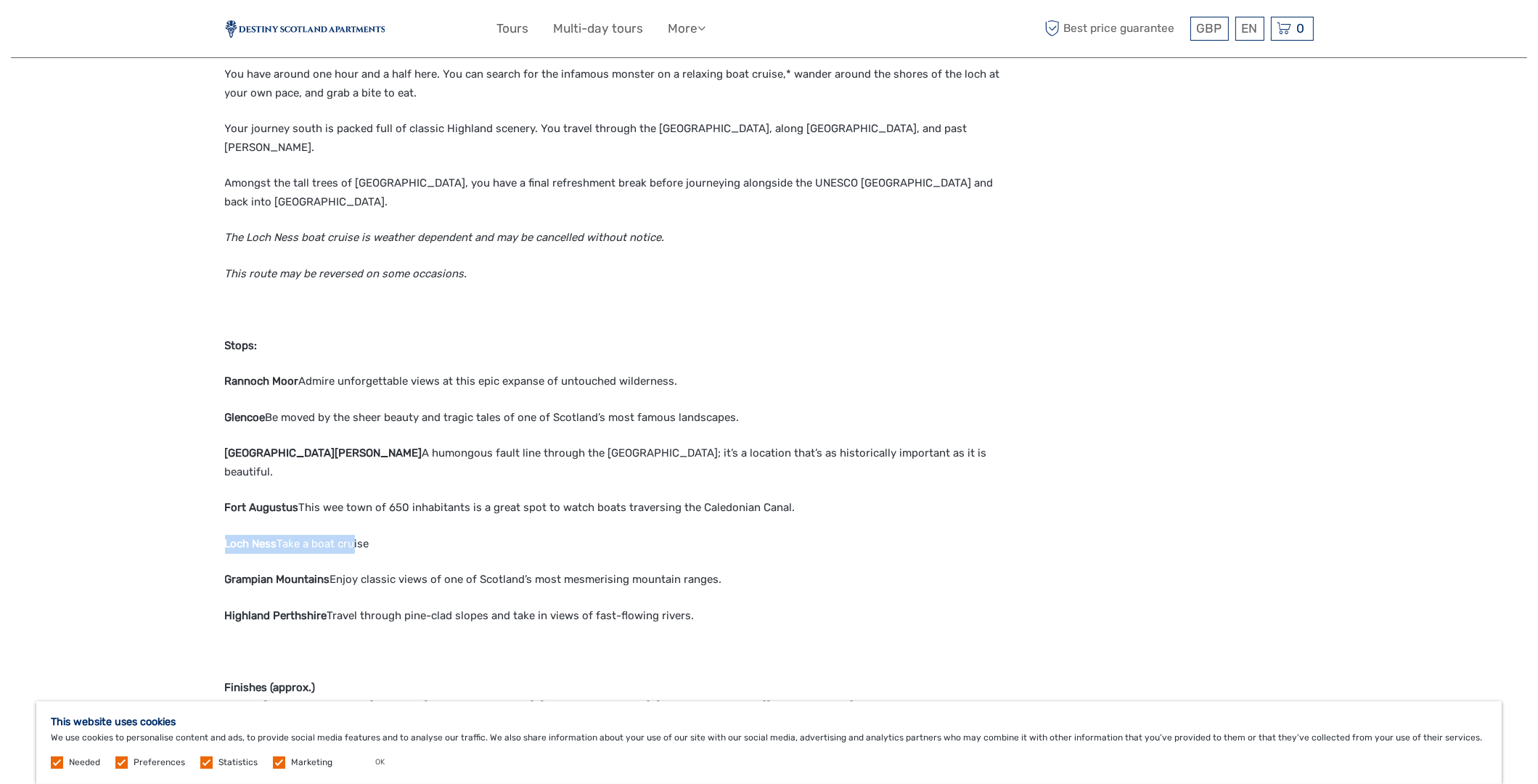
drag, startPoint x: 221, startPoint y: 440, endPoint x: 356, endPoint y: 437, distance: 135.0
click at [356, 437] on div "Region / Starts from: [GEOGRAPHIC_DATA] Travel method: Mini Bus / Car Category:…" at bounding box center [769, 782] width 1516 height 3740
click at [356, 535] on p "Loch Ness Take a boat cruise" at bounding box center [618, 545] width 787 height 19
click at [323, 535] on p "Loch Ness Take a boat cruise" at bounding box center [618, 545] width 787 height 19
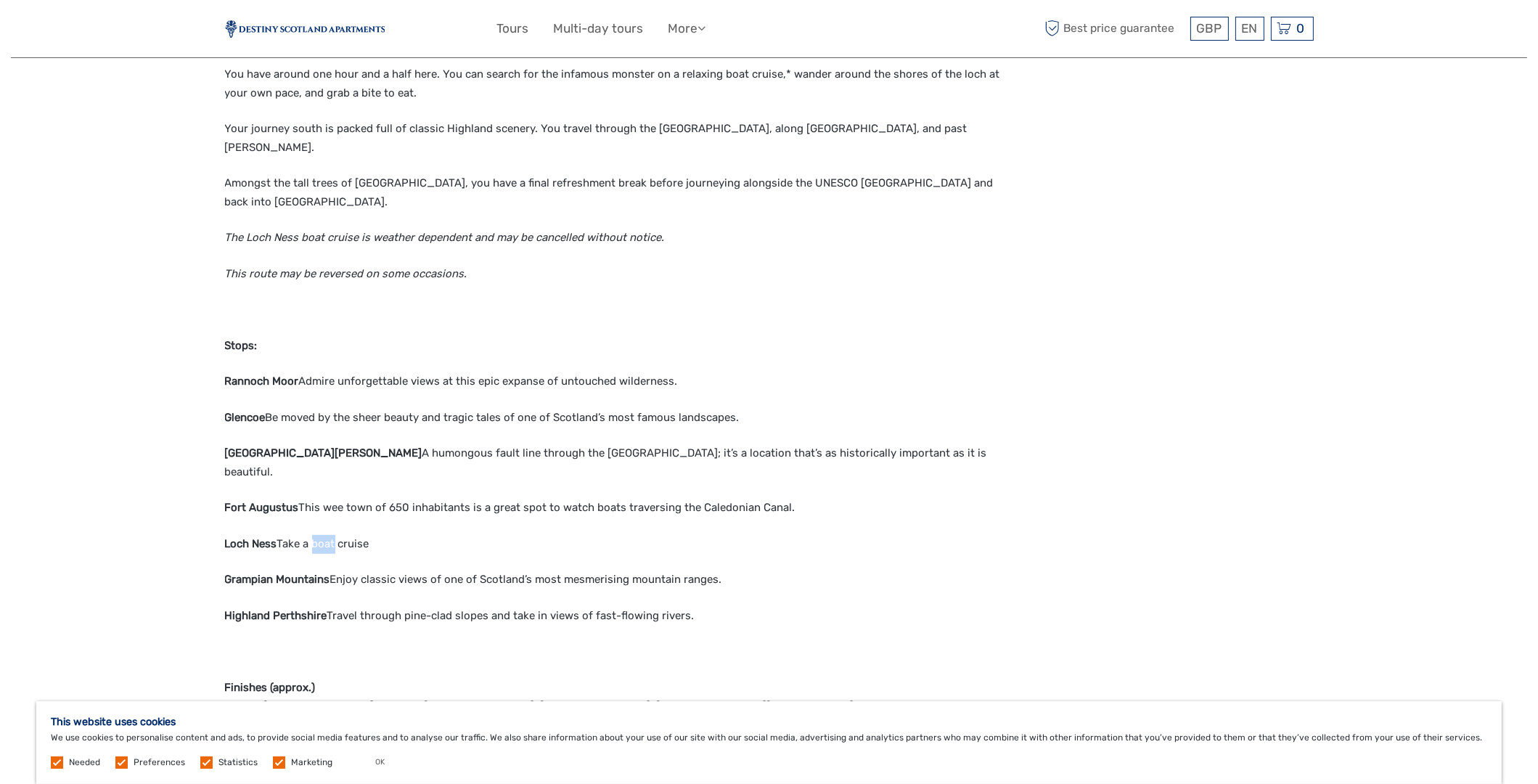
click at [325, 535] on p "Loch Ness Take a boat cruise" at bounding box center [618, 545] width 787 height 19
click at [328, 535] on p "Loch Ness Take a boat cruise" at bounding box center [618, 545] width 787 height 19
click at [329, 535] on p "Loch Ness Take a boat cruise" at bounding box center [618, 545] width 787 height 19
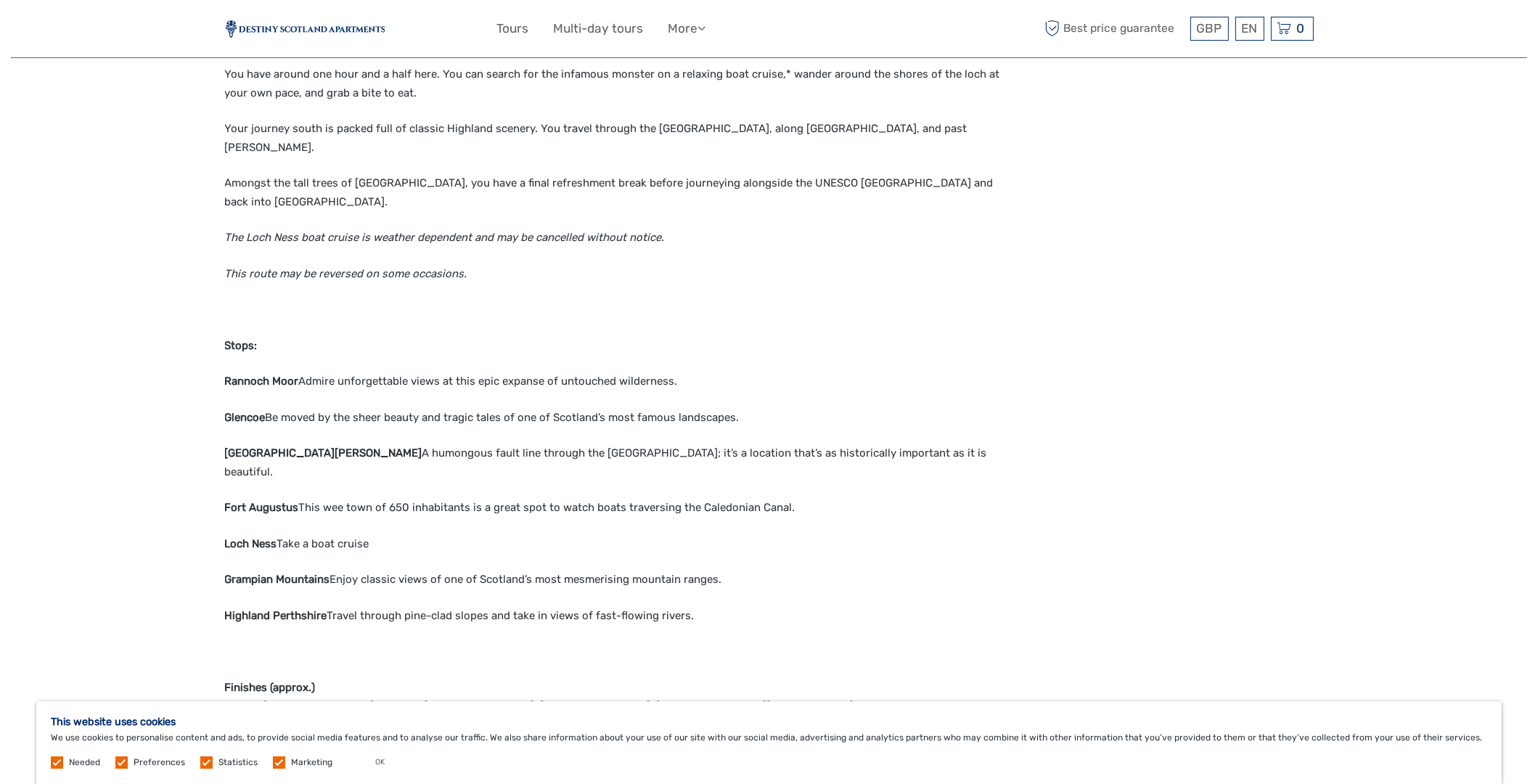
click at [315, 572] on strong "Grampian Mountains" at bounding box center [278, 579] width 105 height 13
drag, startPoint x: 224, startPoint y: 439, endPoint x: 275, endPoint y: 431, distance: 51.6
click at [275, 535] on p "Loch Ness Take a boat cruise" at bounding box center [618, 545] width 787 height 19
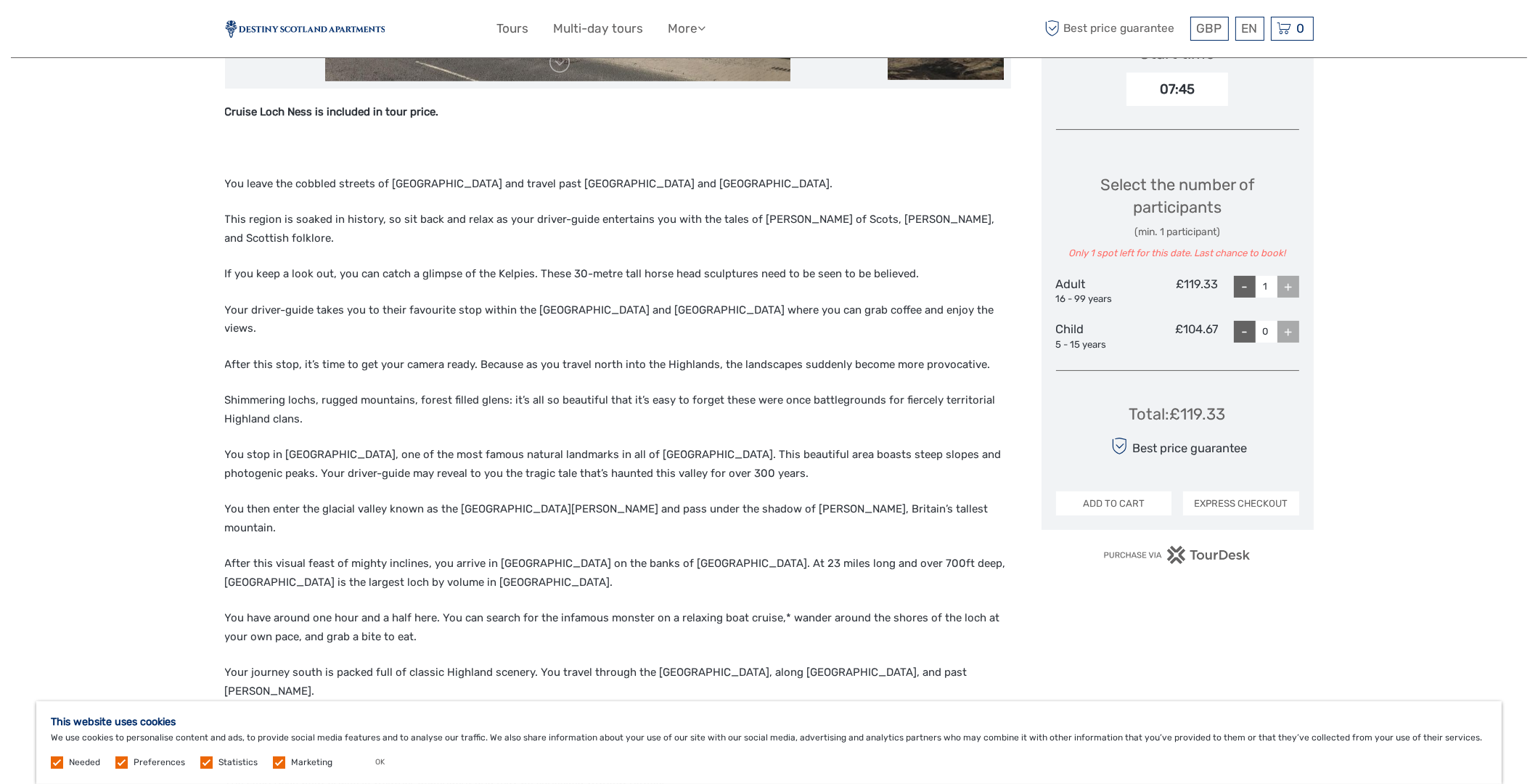
scroll to position [580, 0]
